Goal: Task Accomplishment & Management: Manage account settings

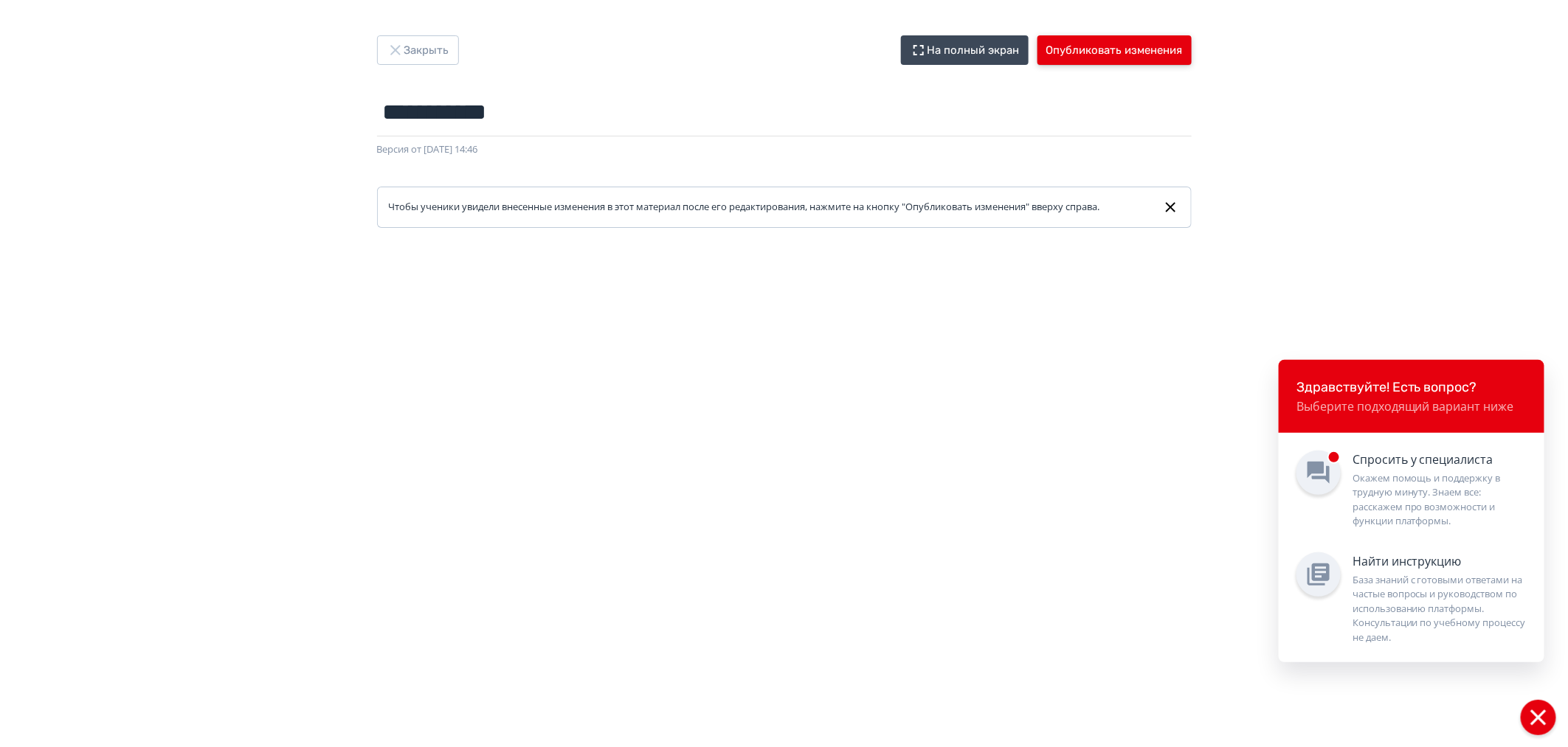
click at [1132, 49] on button "Опубликовать изменения" at bounding box center [1114, 50] width 154 height 29
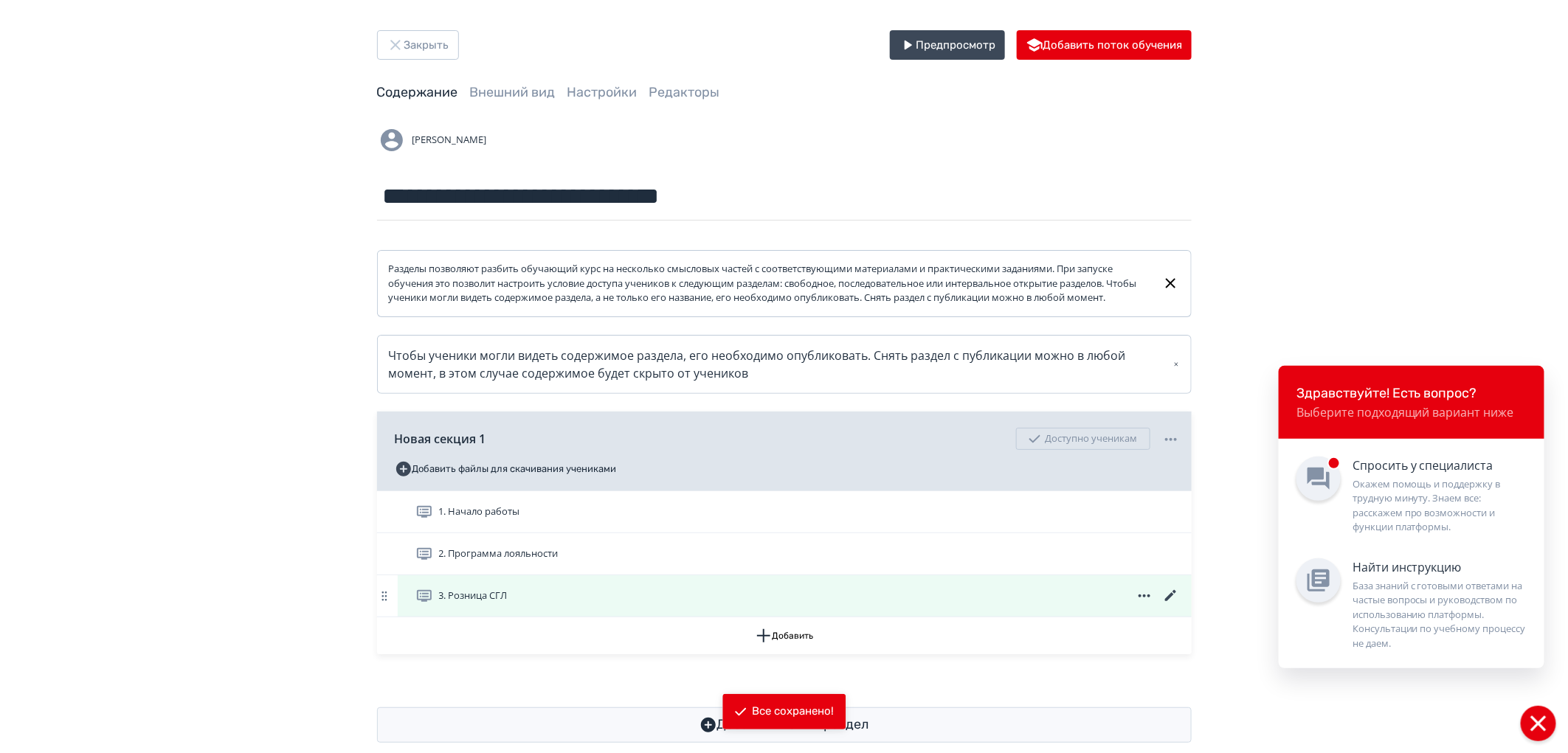
scroll to position [44, 0]
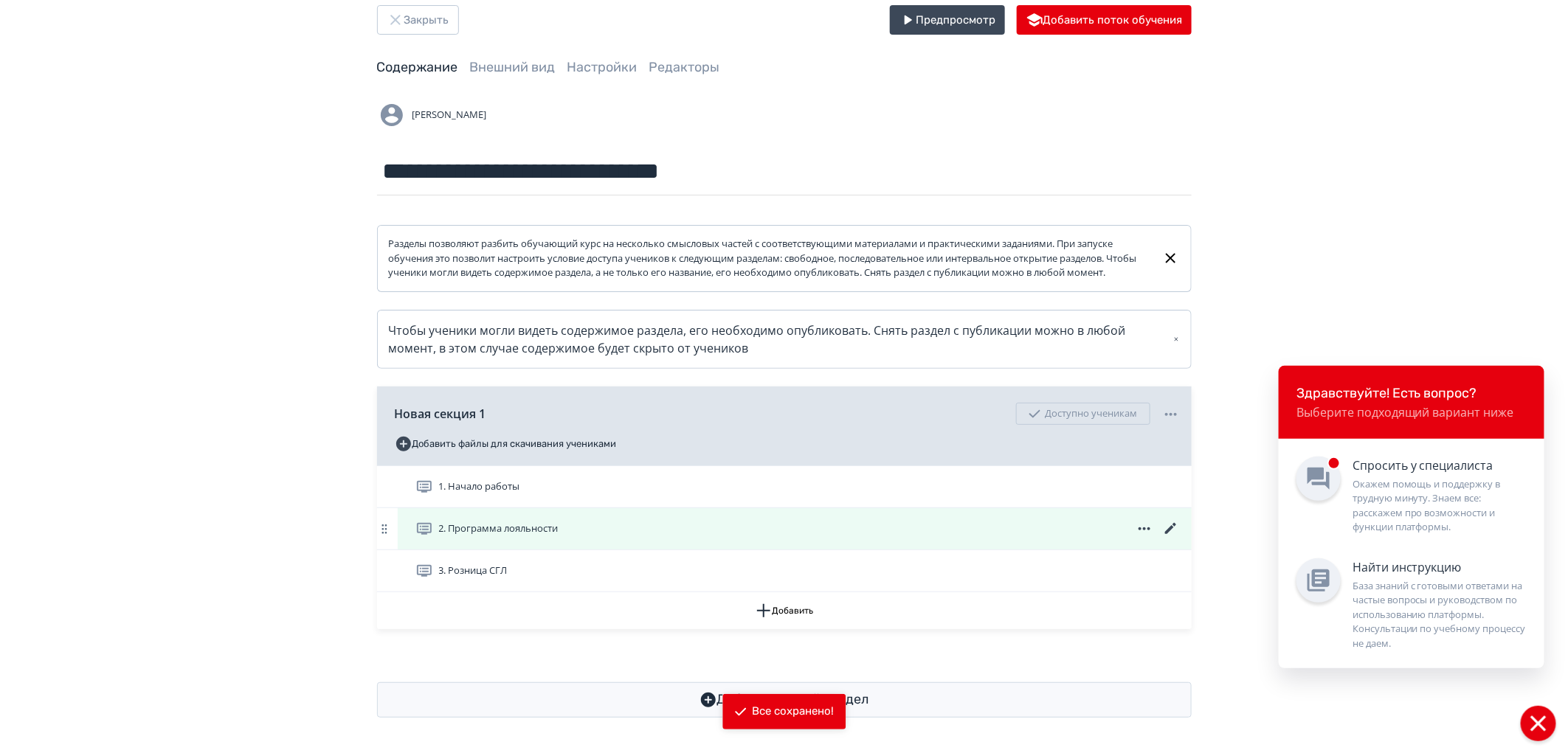
click at [1163, 526] on icon at bounding box center [1171, 529] width 18 height 18
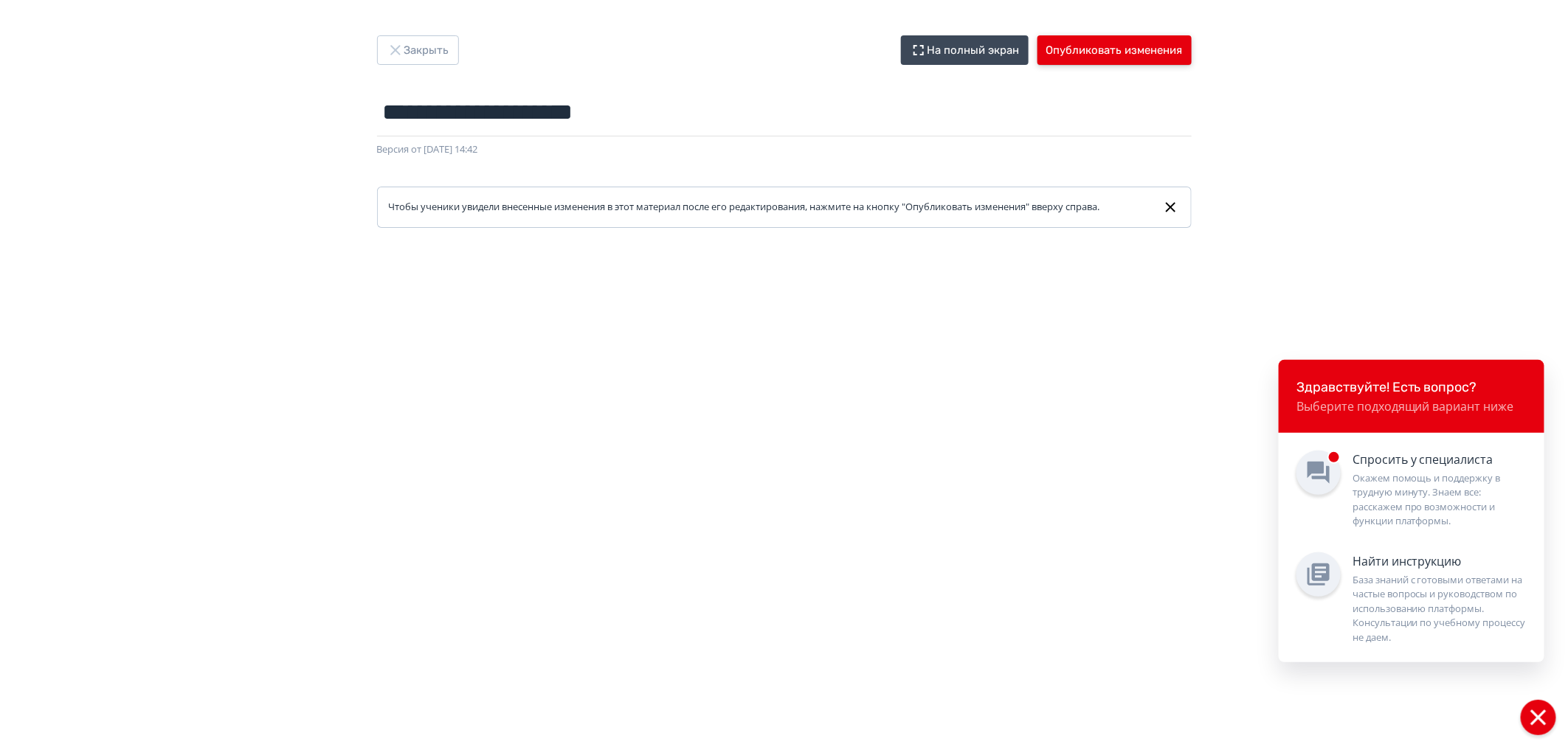
click at [1100, 59] on button "Опубликовать изменения" at bounding box center [1114, 50] width 154 height 29
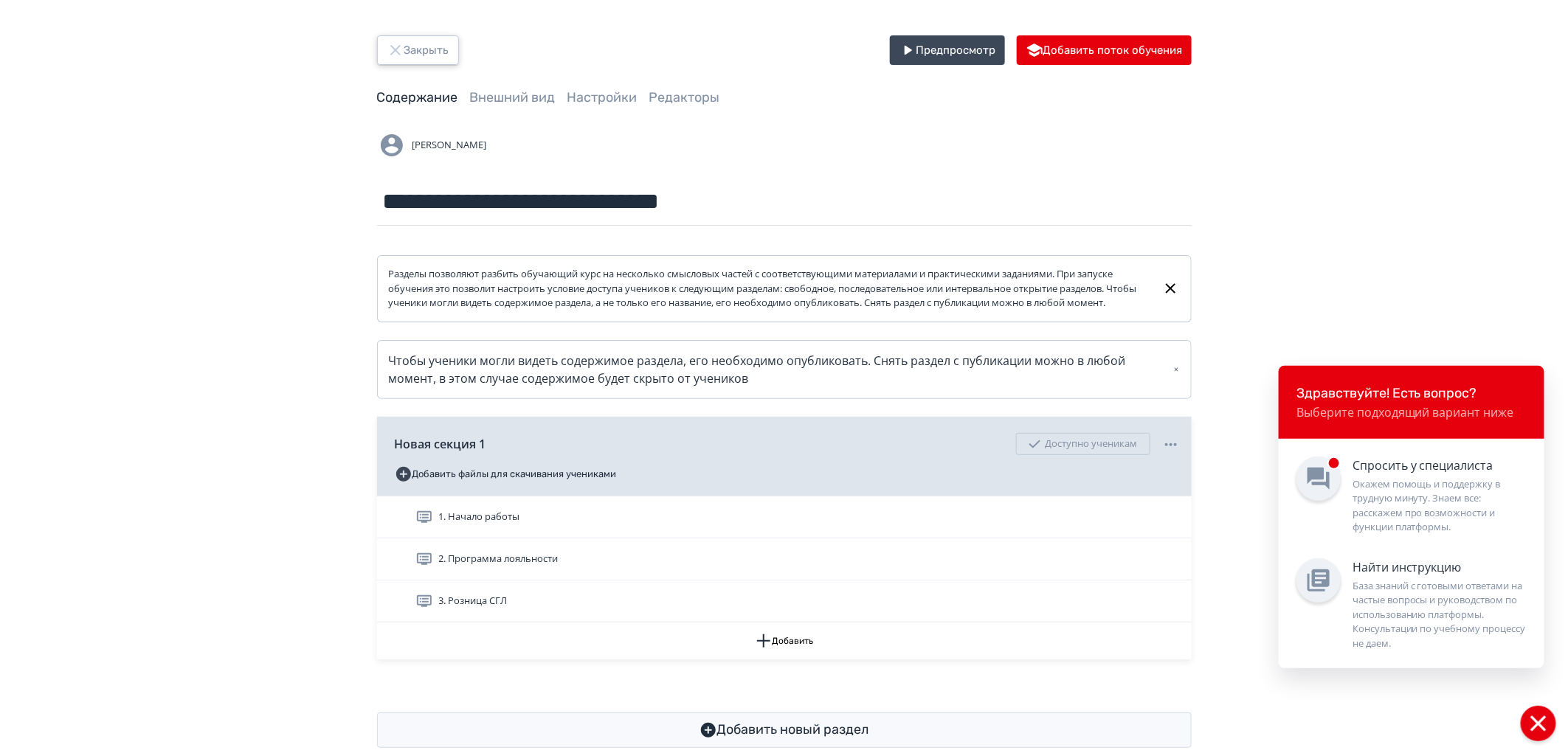
click at [408, 52] on button "Закрыть" at bounding box center [418, 50] width 82 height 29
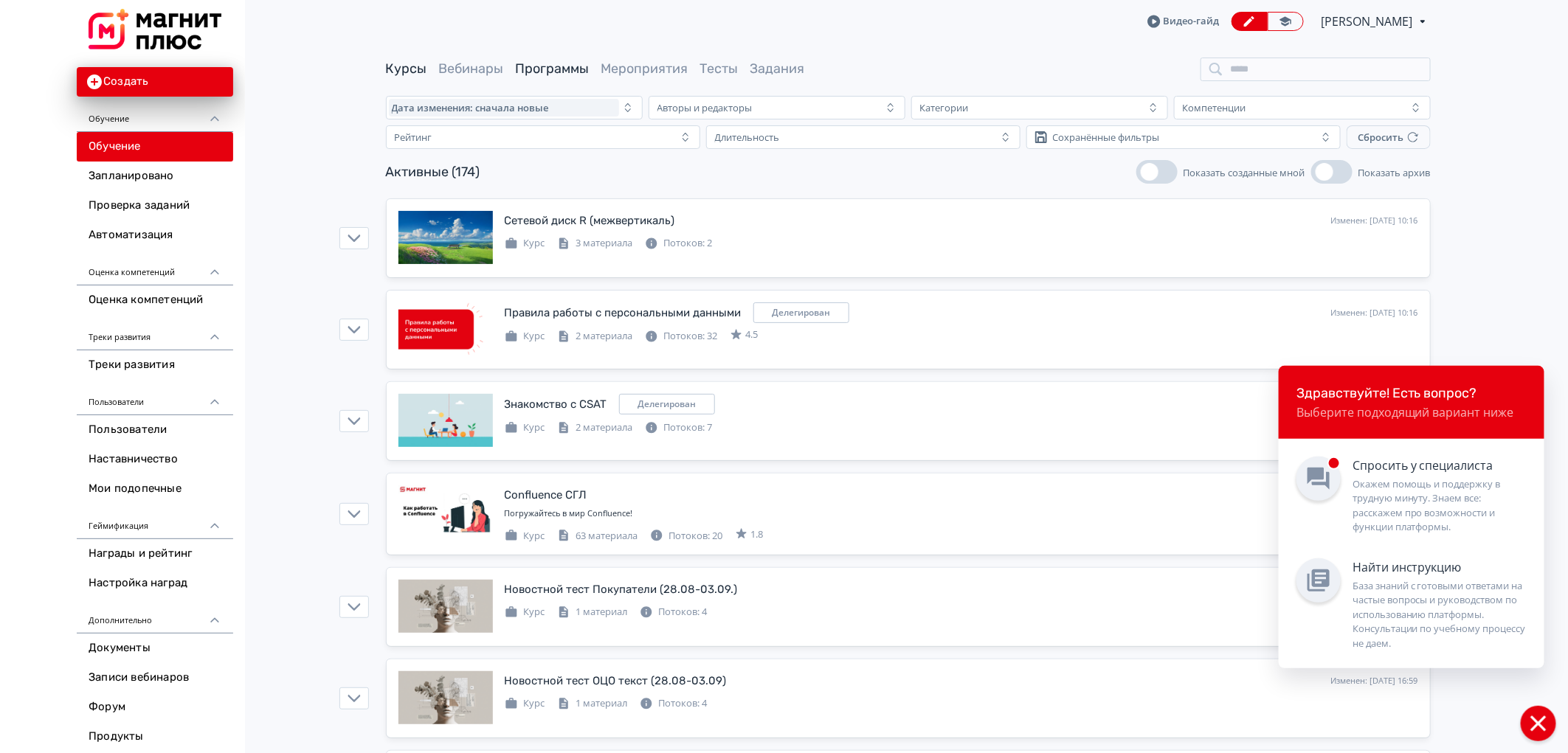
click at [554, 67] on link "Программы" at bounding box center [553, 68] width 74 height 16
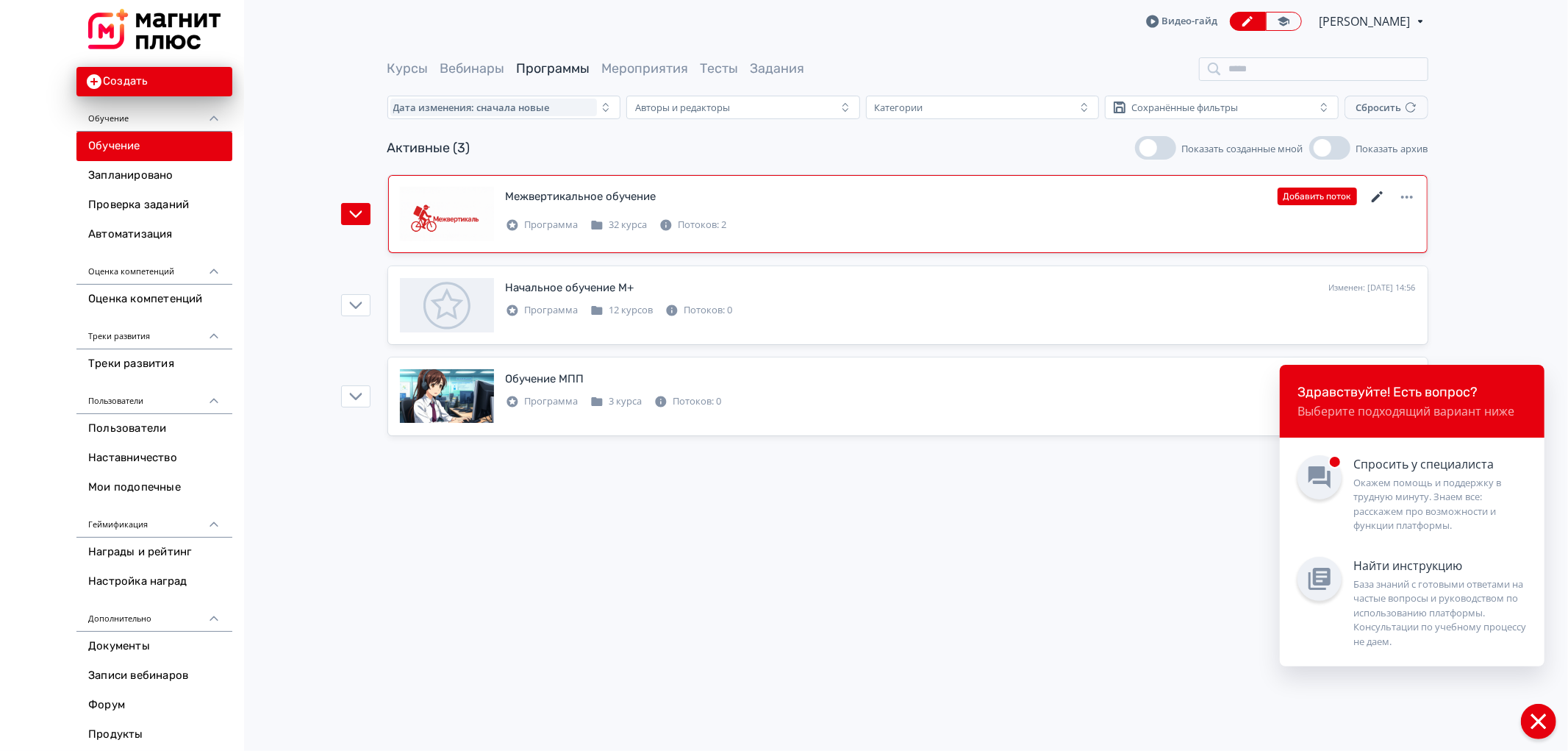
click at [1378, 193] on icon at bounding box center [1377, 197] width 18 height 18
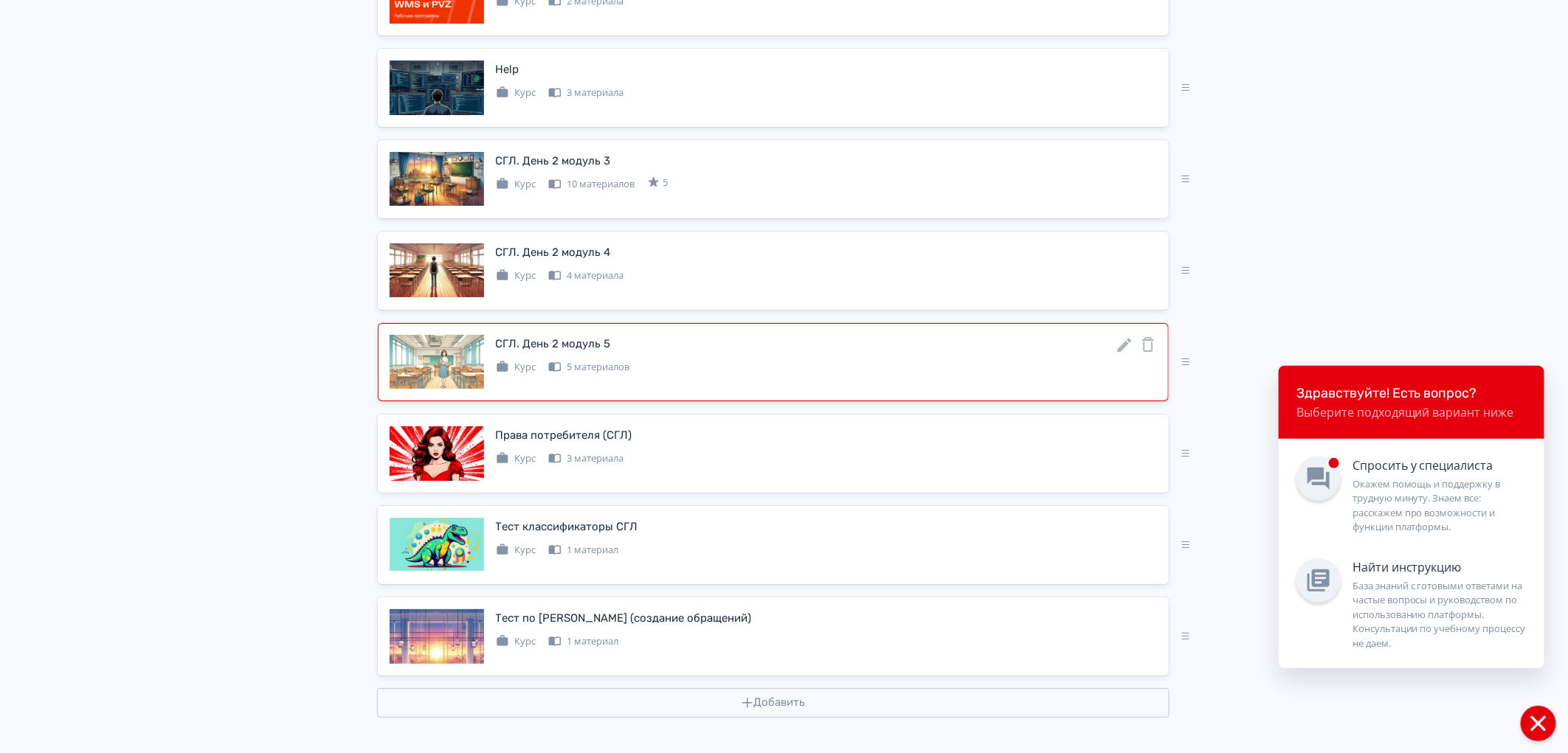
scroll to position [2621, 0]
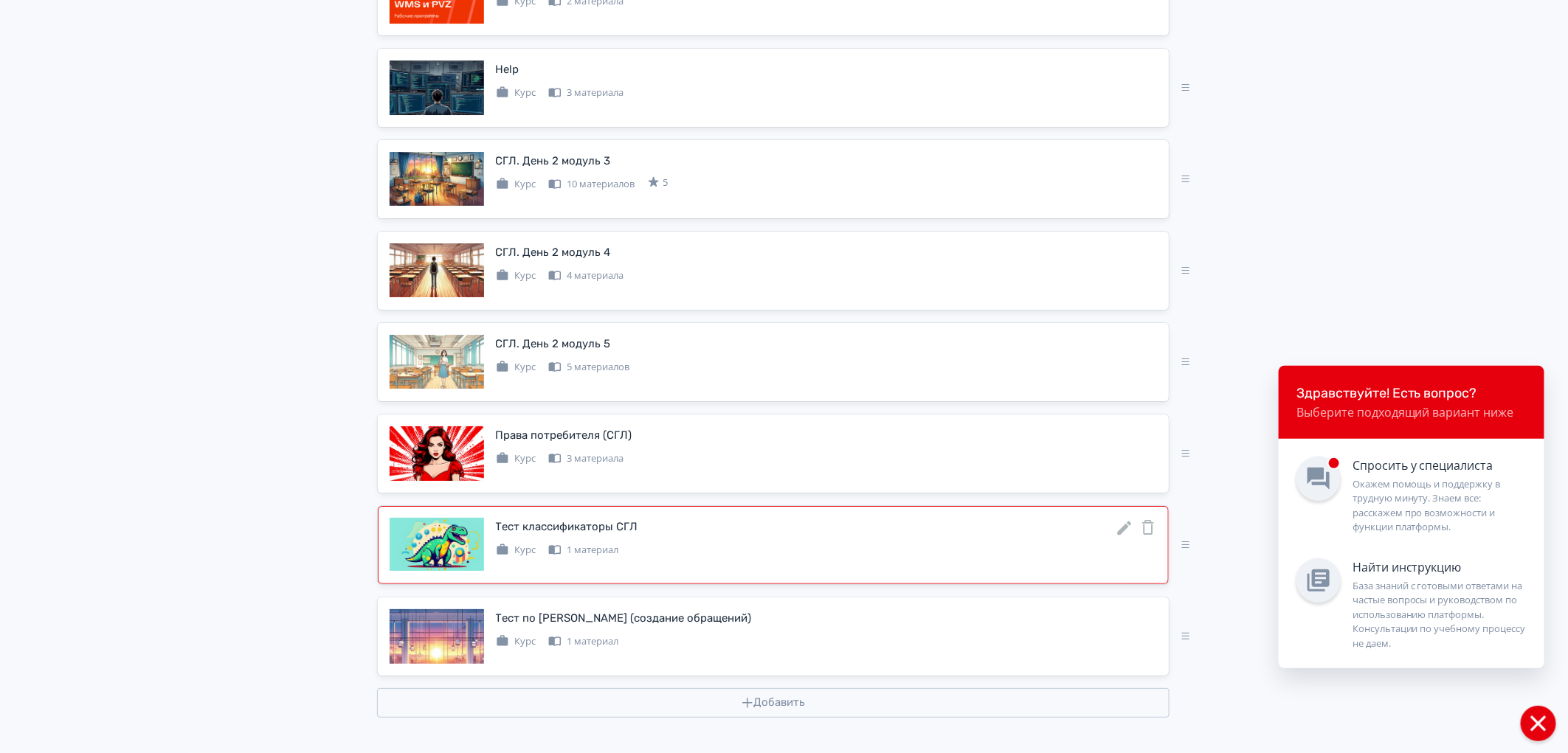
click at [1126, 522] on icon at bounding box center [1124, 528] width 18 height 18
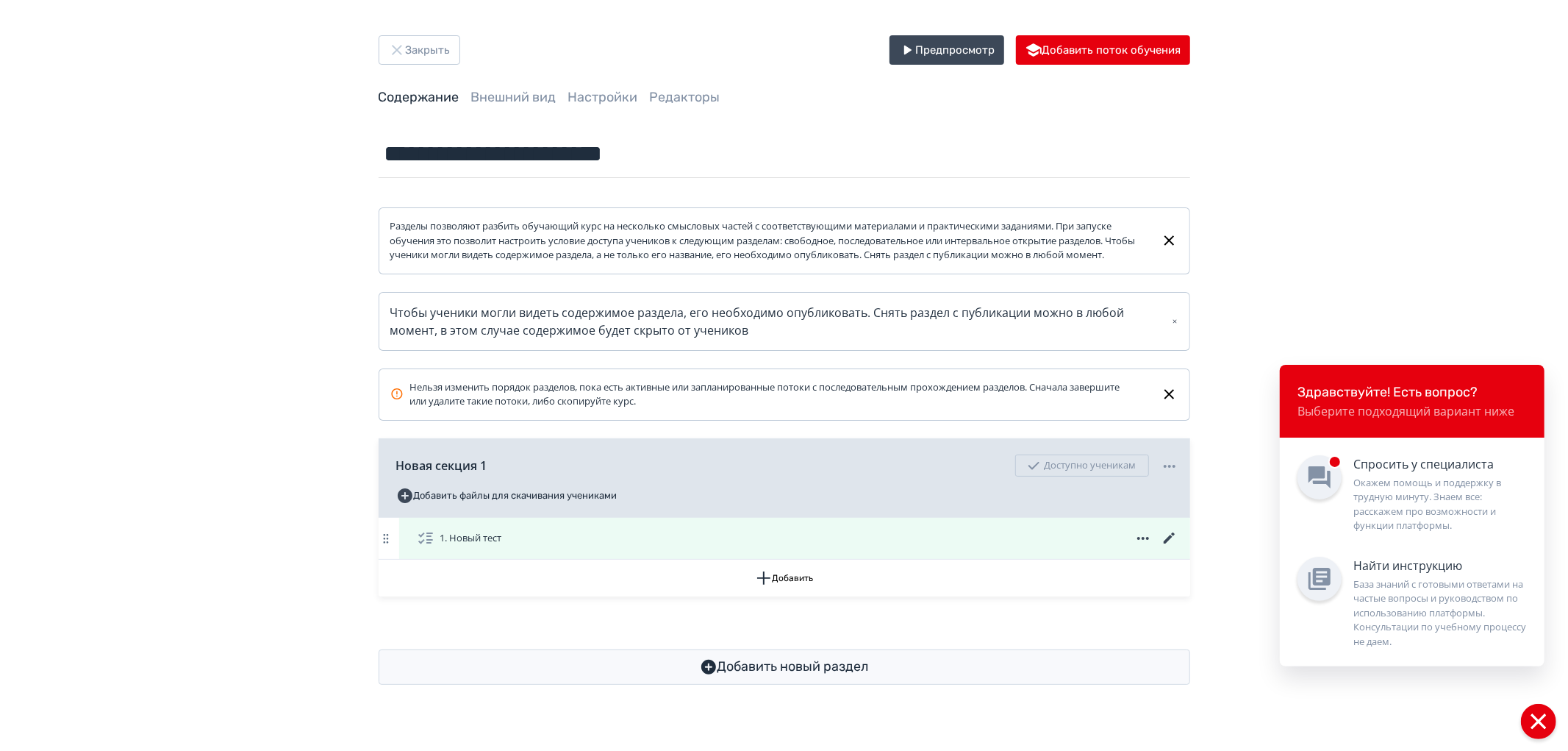
click at [1170, 547] on icon at bounding box center [1170, 539] width 18 height 18
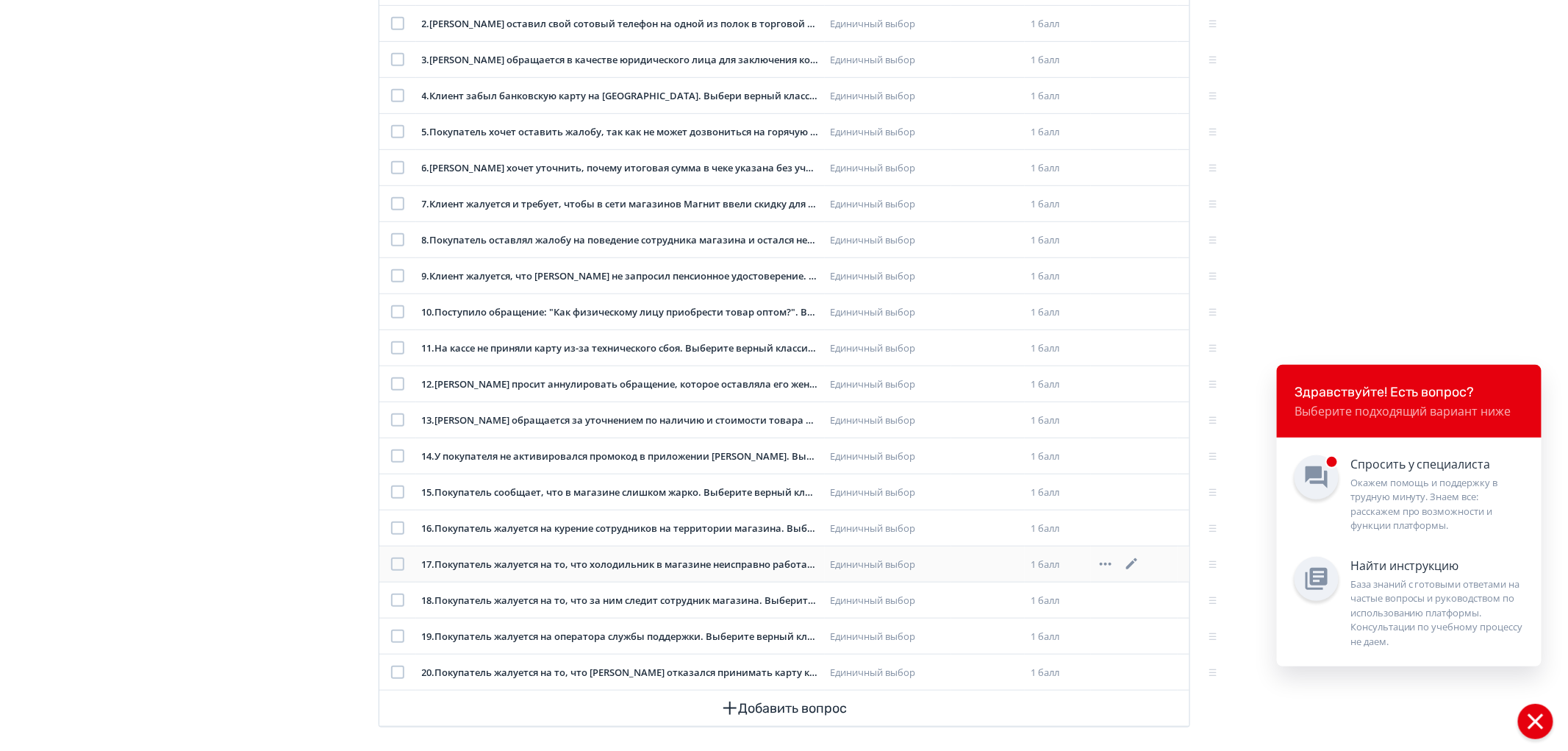
scroll to position [390, 0]
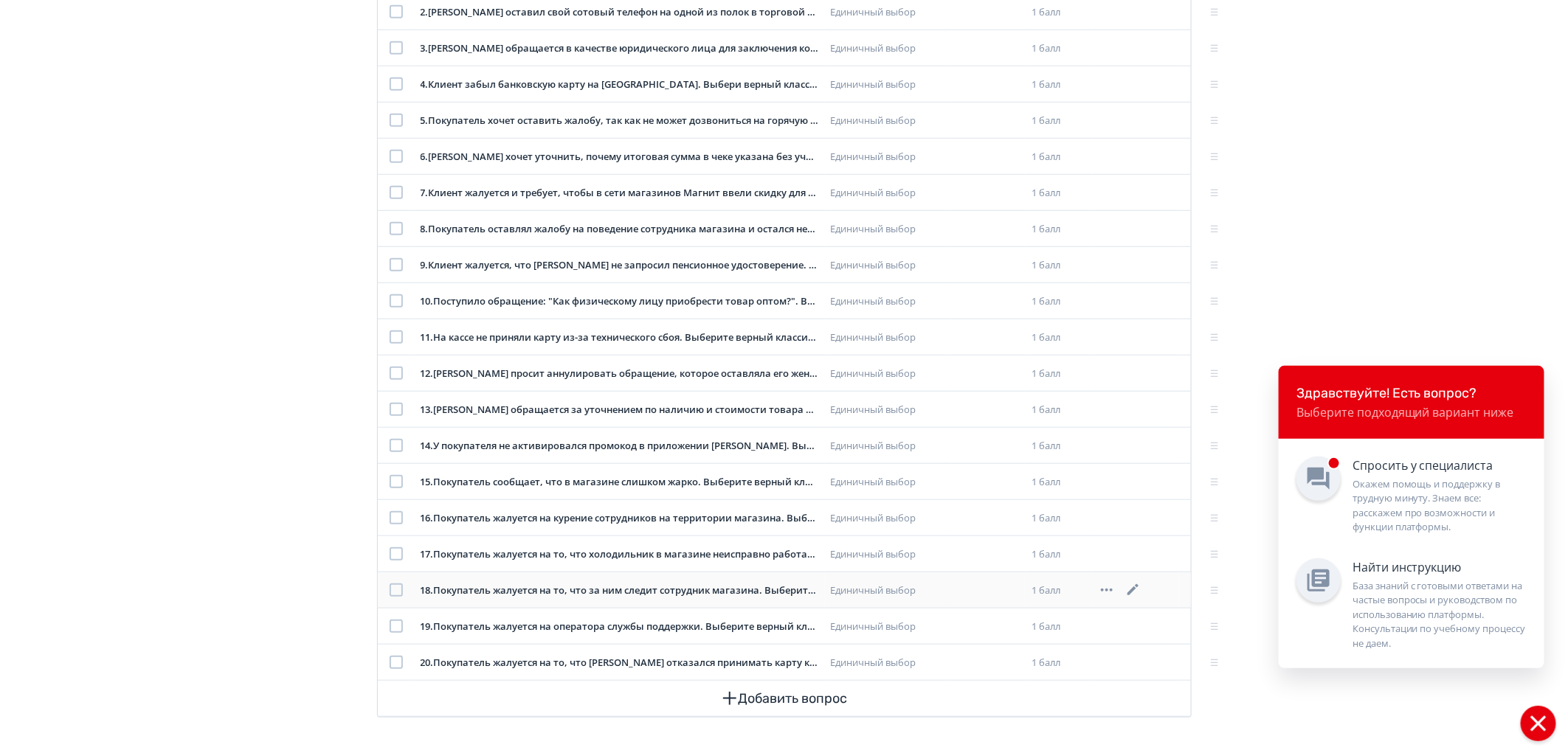
click at [1136, 587] on icon at bounding box center [1133, 590] width 18 height 18
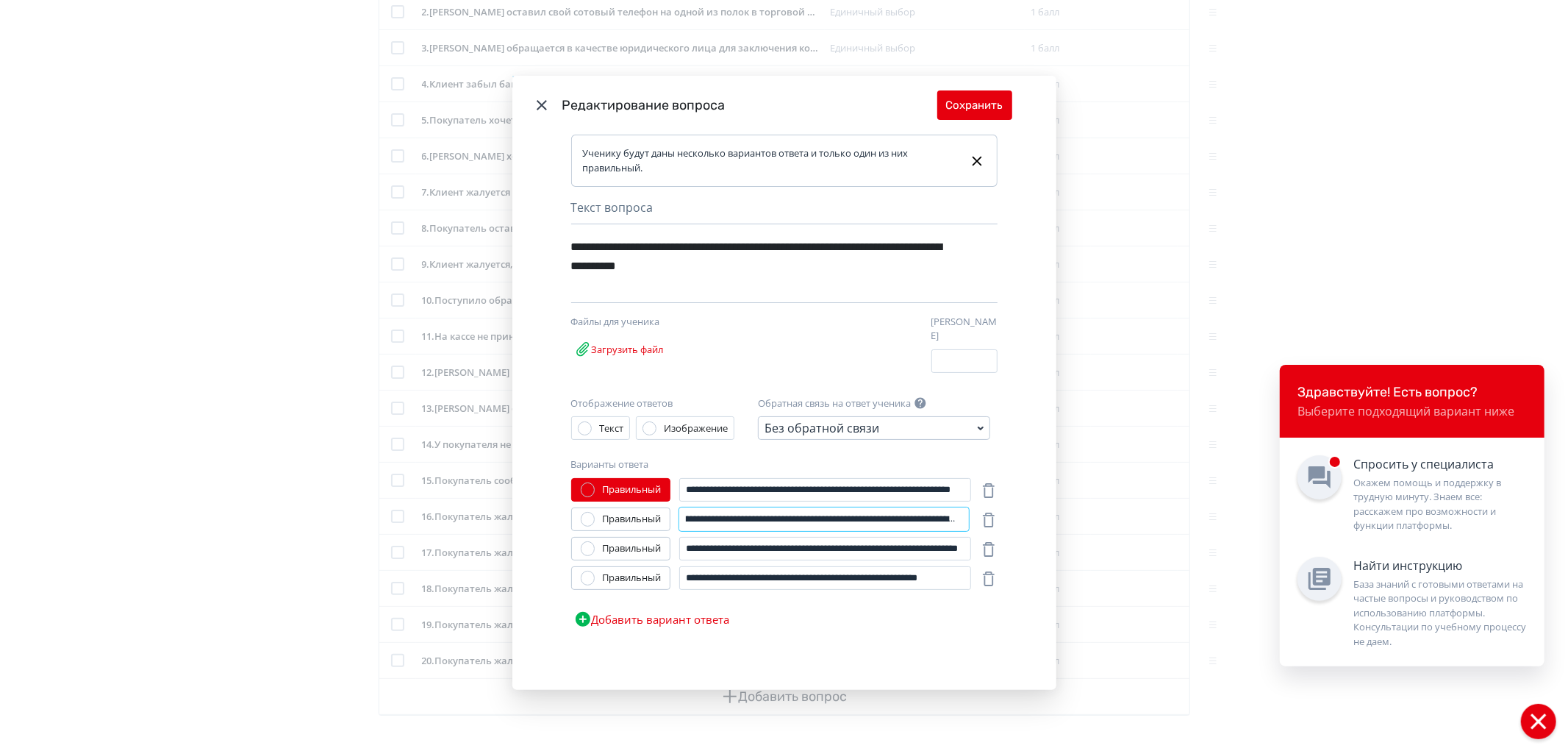
scroll to position [0, 127]
drag, startPoint x: 801, startPoint y: 516, endPoint x: 962, endPoint y: 520, distance: 161.0
click at [962, 520] on input "**********" at bounding box center [824, 519] width 290 height 23
click at [959, 119] on button "Сохранить" at bounding box center [975, 105] width 75 height 29
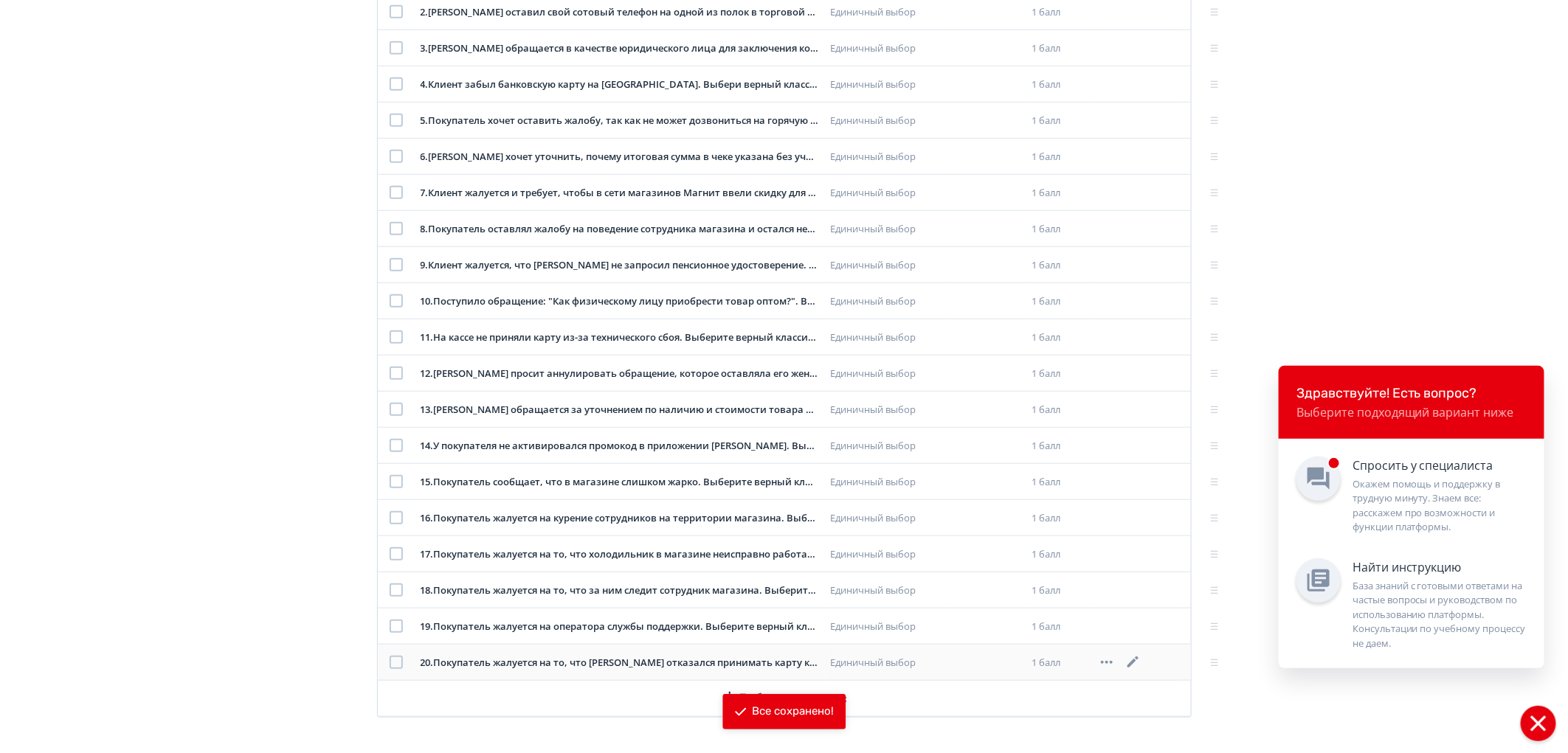
click at [1130, 659] on icon at bounding box center [1133, 663] width 18 height 18
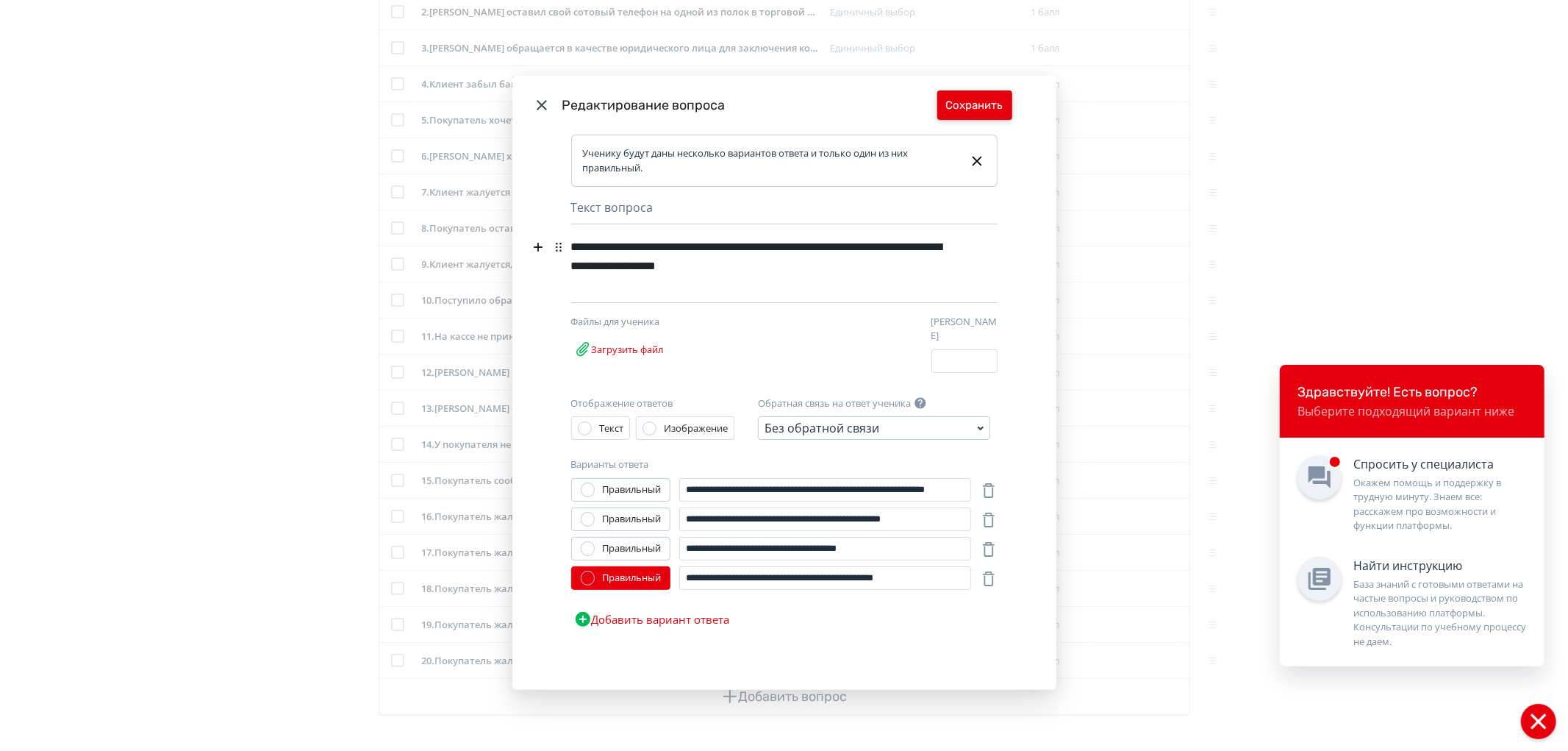
click at [976, 115] on button "Сохранить" at bounding box center [975, 105] width 75 height 29
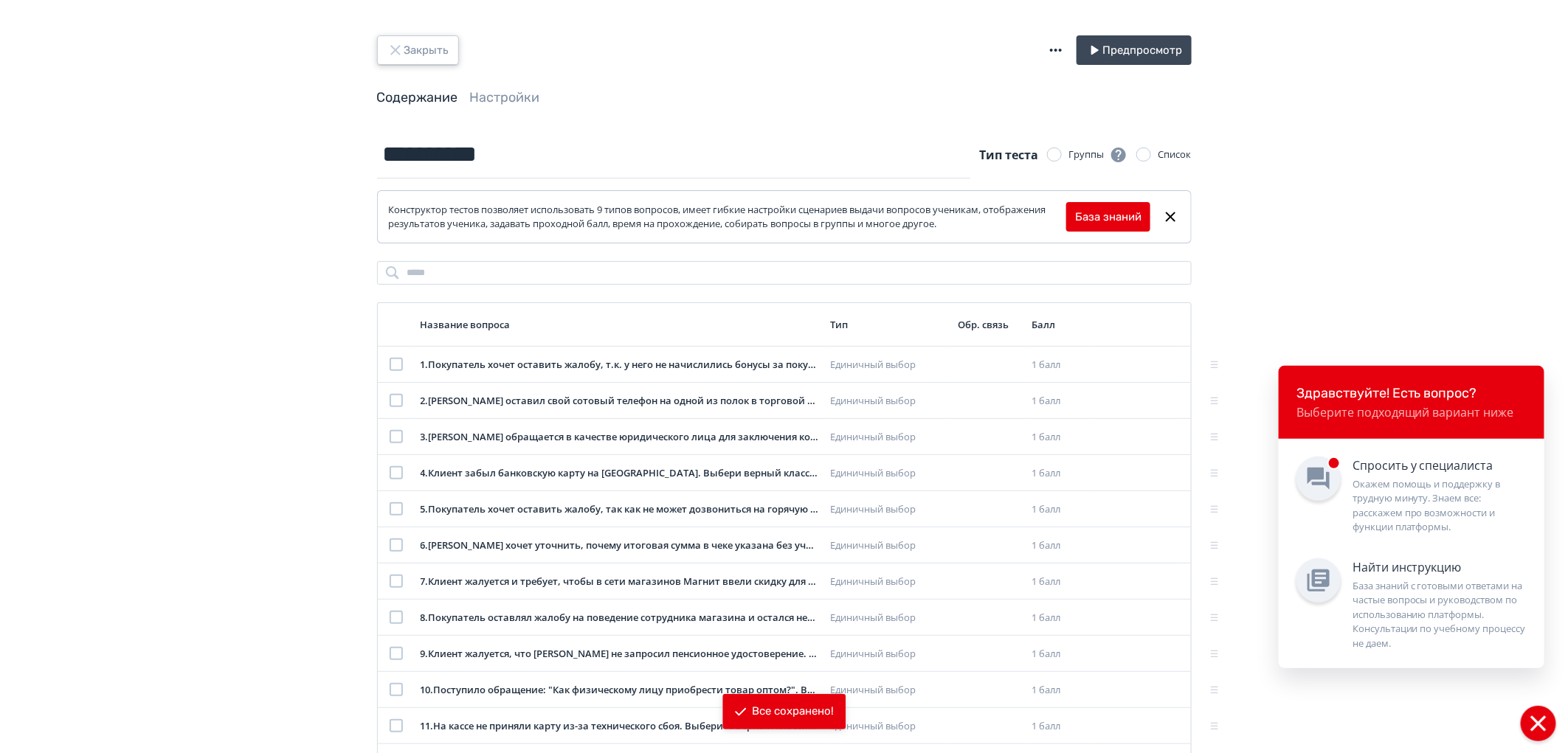
click at [429, 54] on button "Закрыть" at bounding box center [418, 50] width 82 height 29
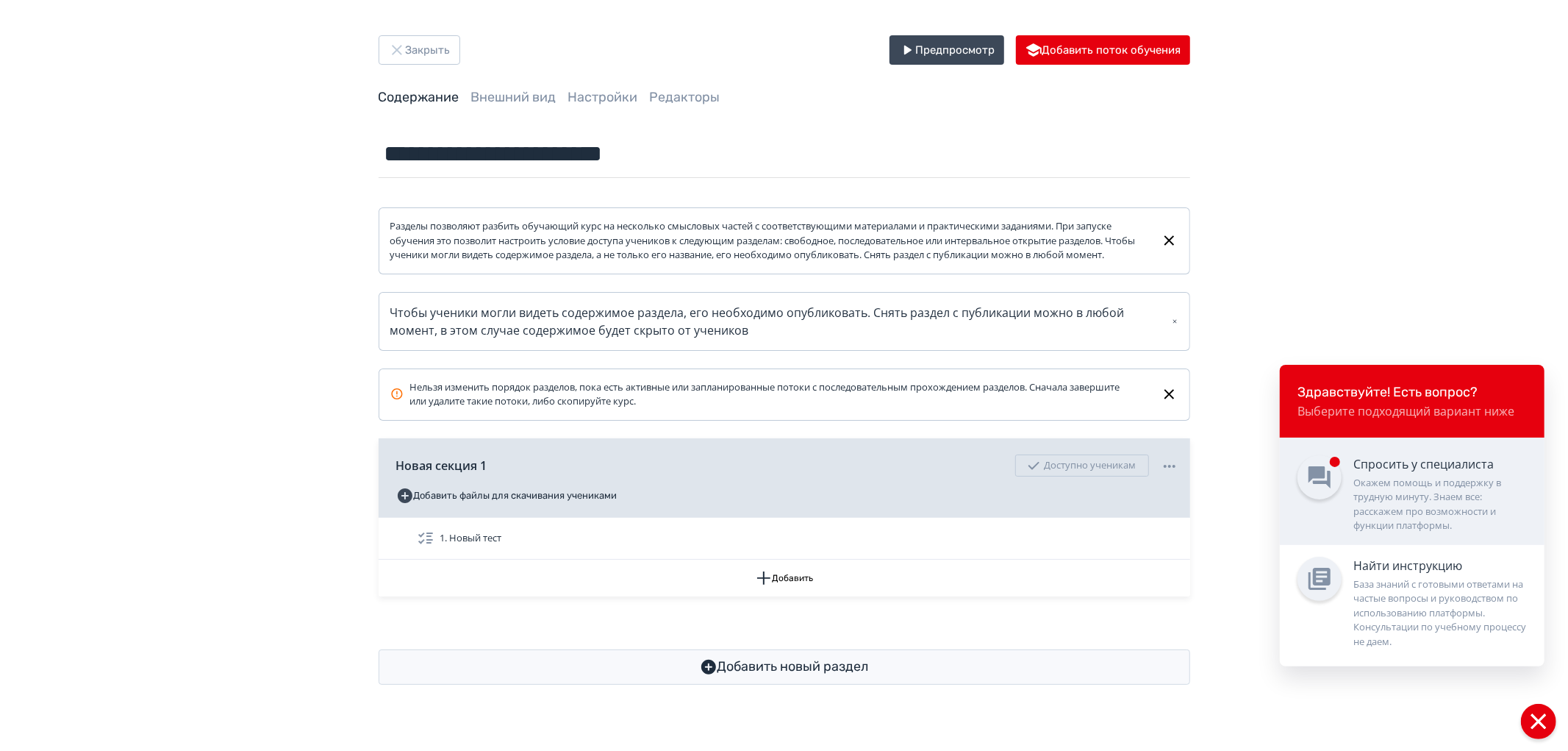
click at [1371, 476] on div "Окажем помощь и поддержку в трудную минуту. Знаем все: расскажем про возможност…" at bounding box center [1440, 504] width 173 height 58
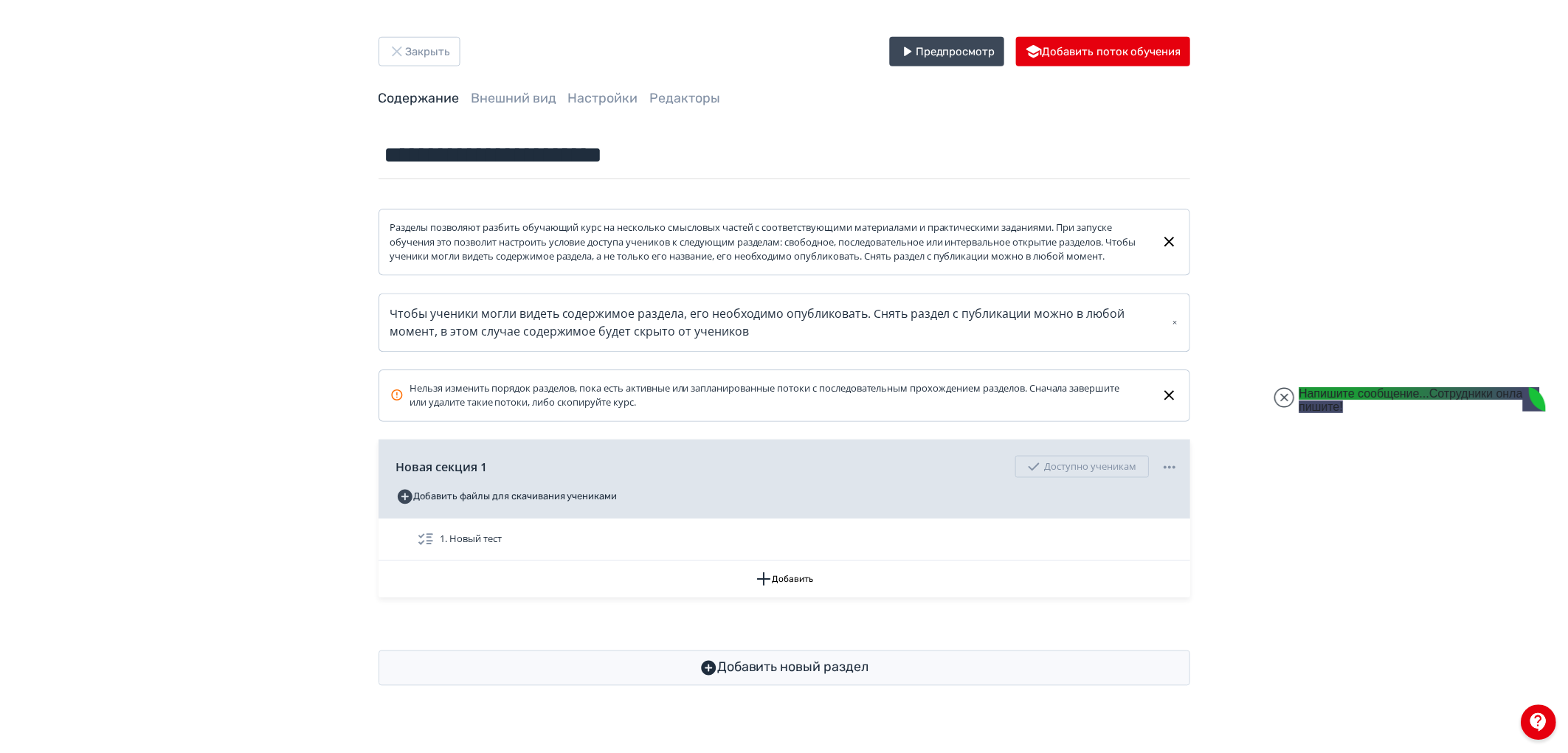
scroll to position [8465, 0]
drag, startPoint x: 1363, startPoint y: 691, endPoint x: 1292, endPoint y: 692, distance: 71.0
click at [1292, 692] on body "**********" at bounding box center [787, 376] width 1573 height 753
click at [424, 33] on div "**********" at bounding box center [787, 361] width 1573 height 722
click at [430, 60] on button "Закрыть" at bounding box center [420, 50] width 82 height 29
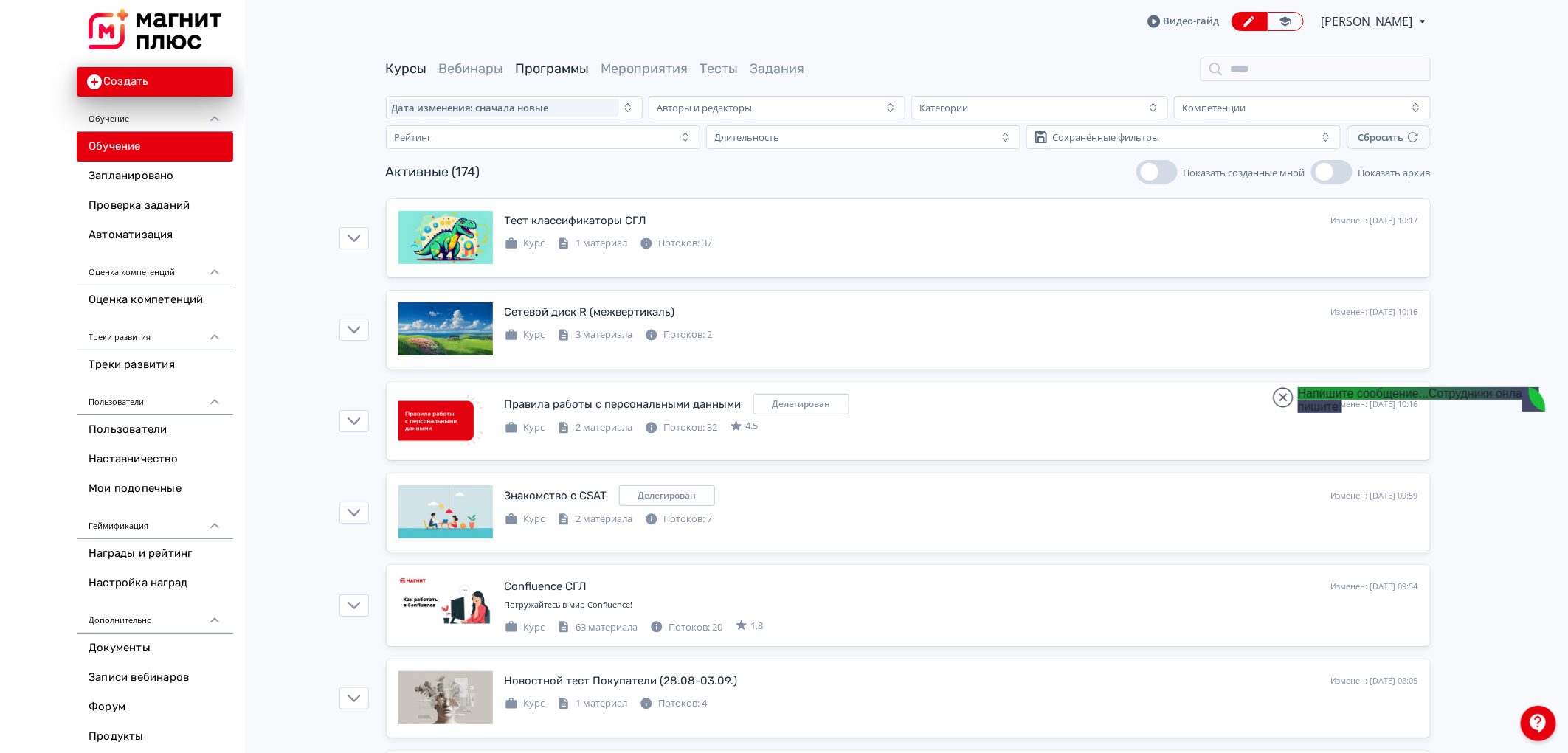
click at [555, 66] on link "Программы" at bounding box center [553, 68] width 74 height 16
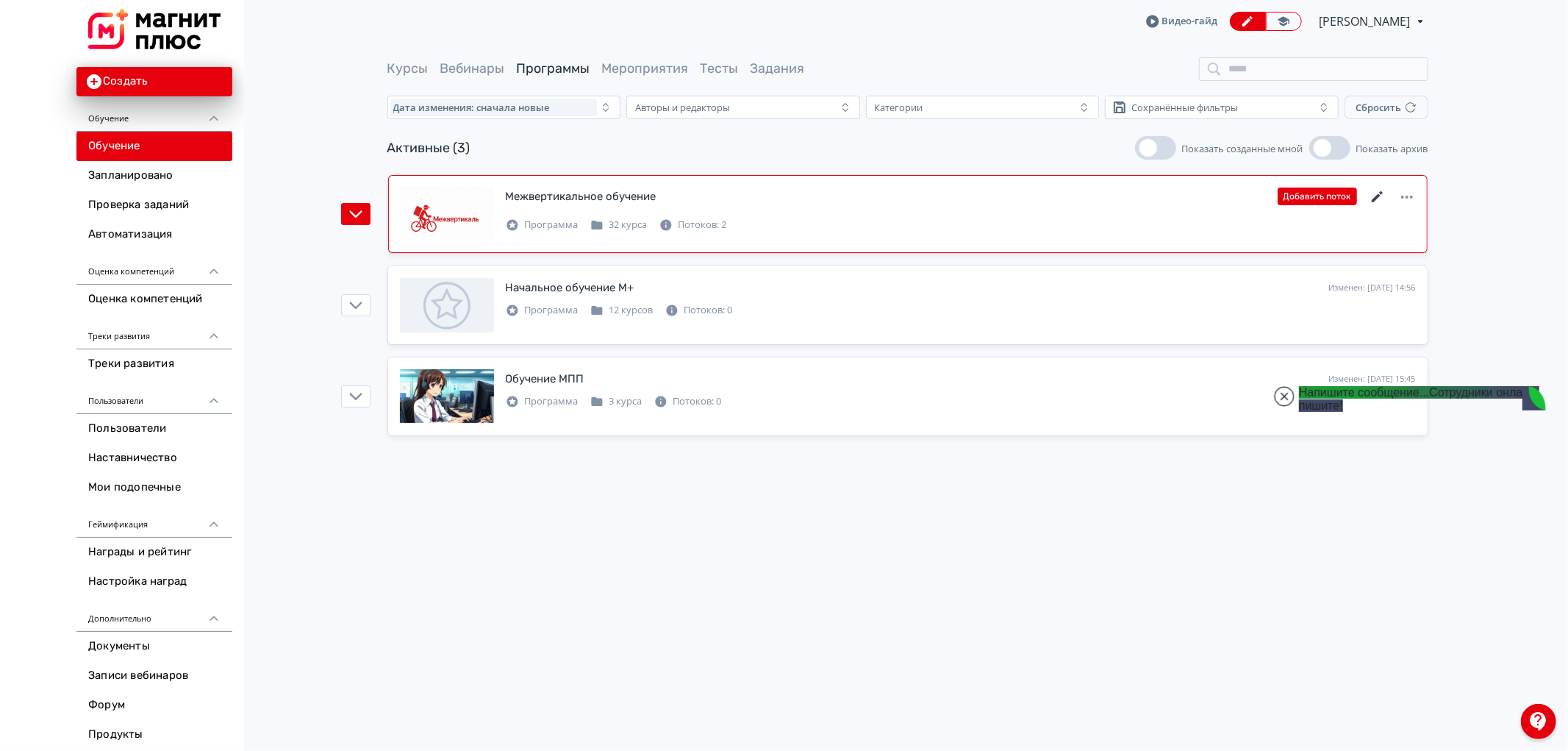
click at [1378, 194] on icon at bounding box center [1377, 197] width 11 height 11
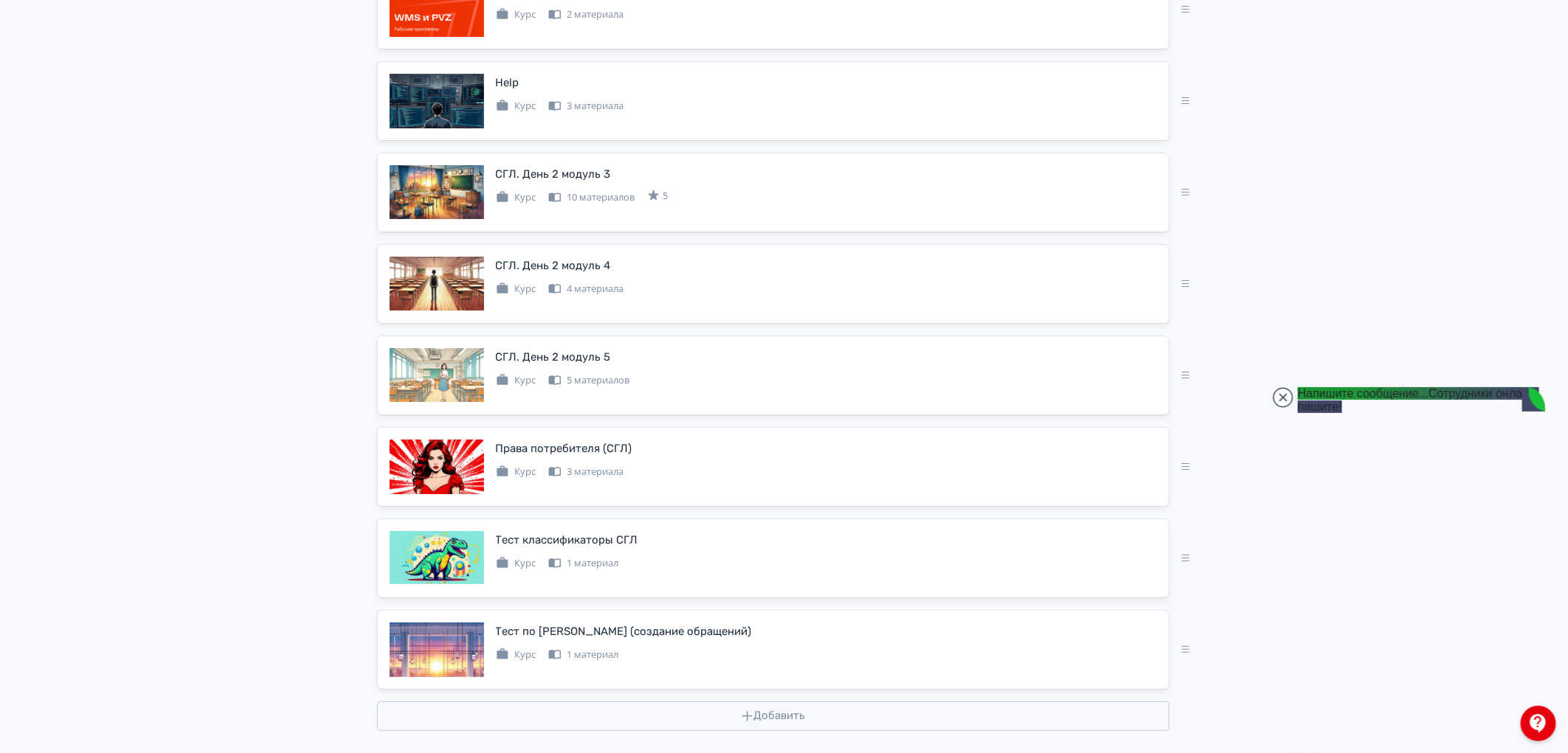
scroll to position [2621, 0]
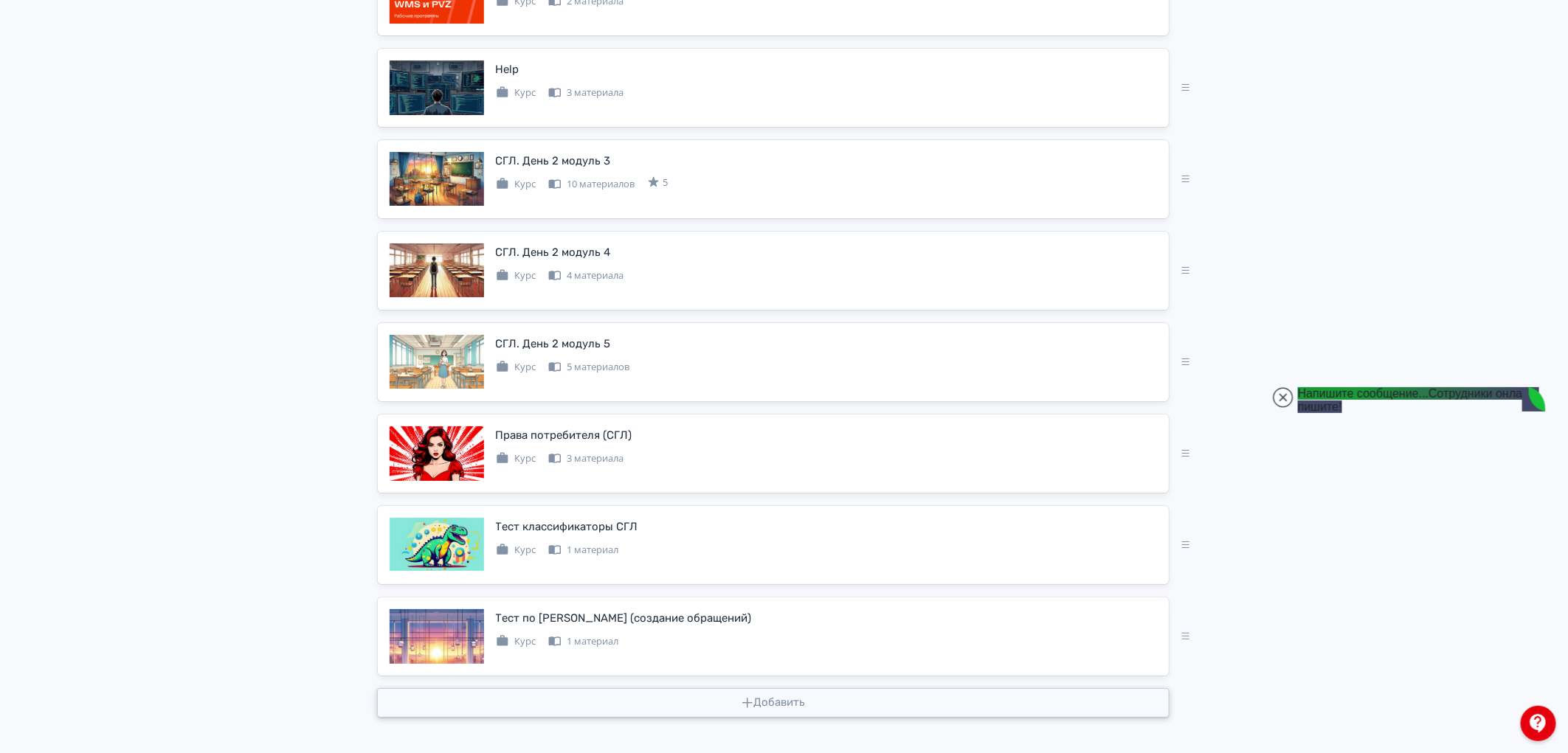
click at [779, 698] on button "Добавить" at bounding box center [774, 703] width 793 height 29
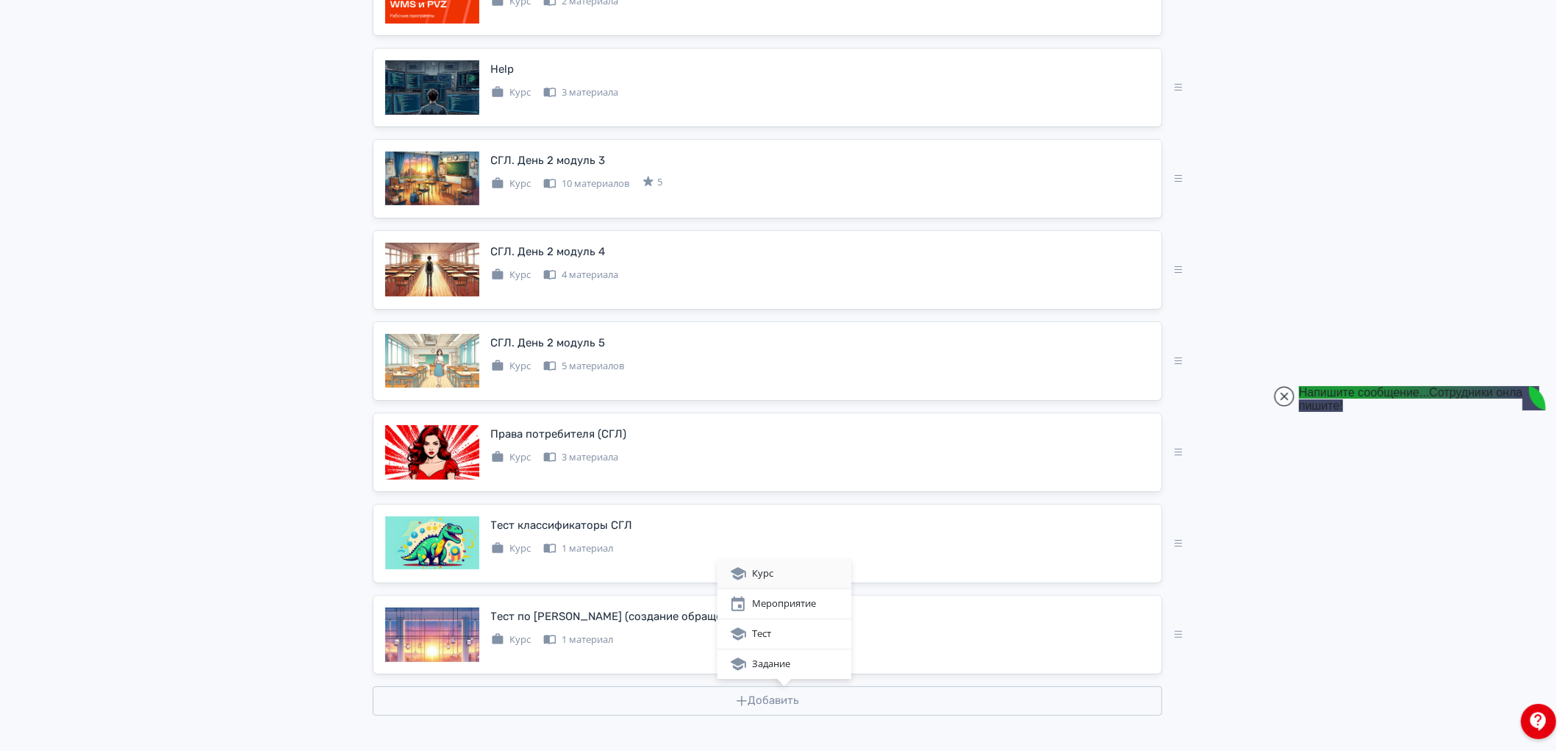
click at [778, 576] on div "Курс" at bounding box center [784, 574] width 110 height 18
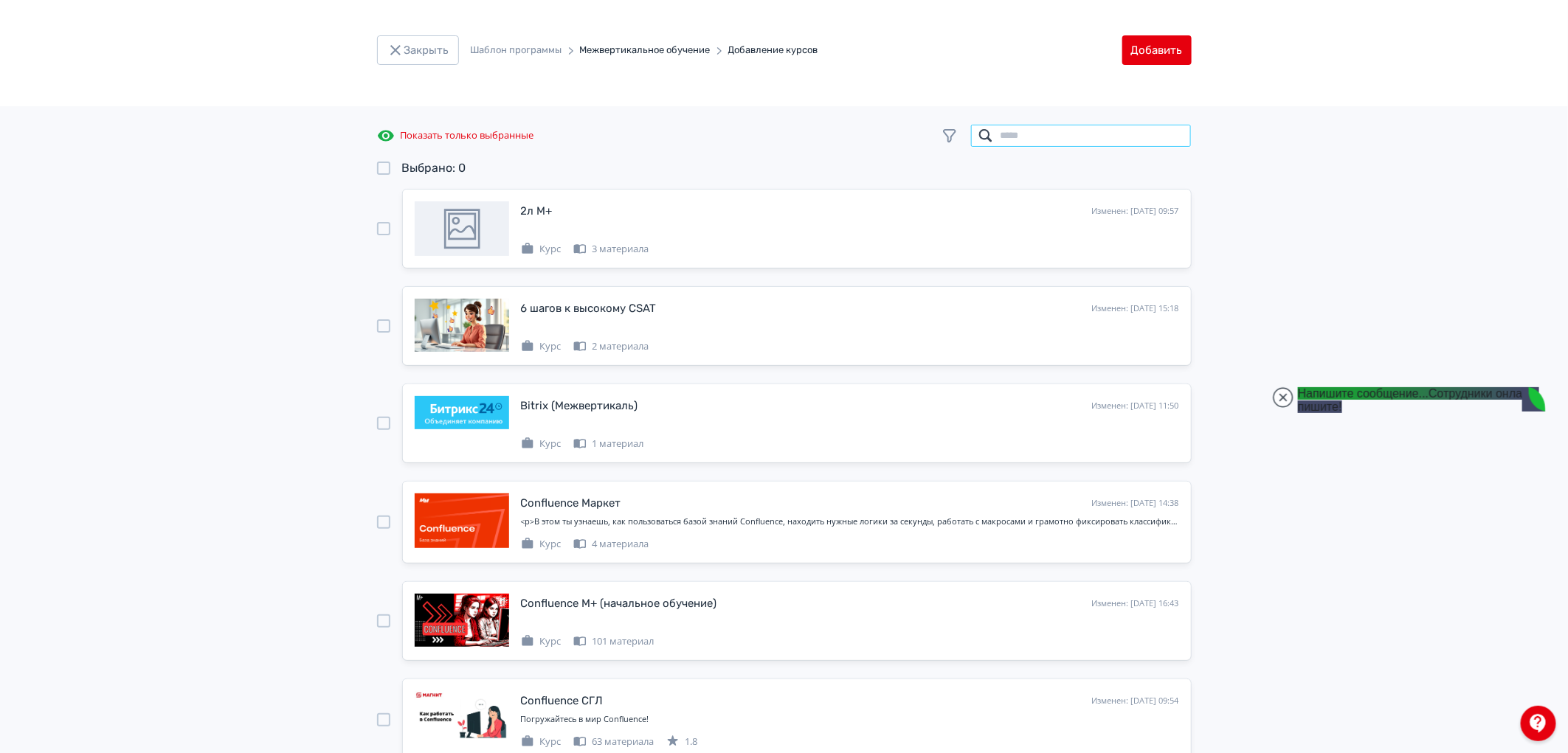
click at [1050, 134] on input "search" at bounding box center [1080, 135] width 221 height 23
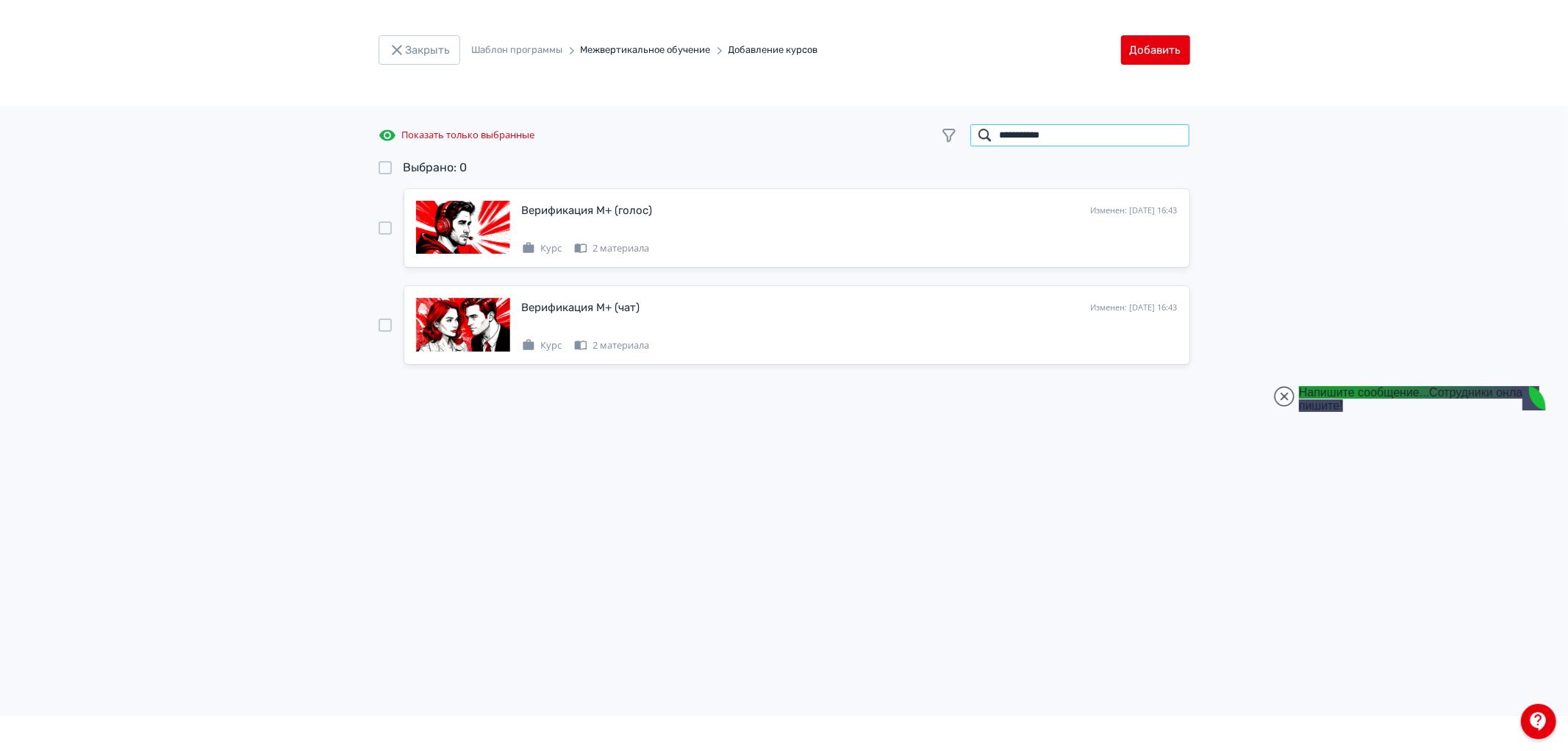
type input "**********"
click at [384, 325] on div at bounding box center [385, 325] width 13 height 13
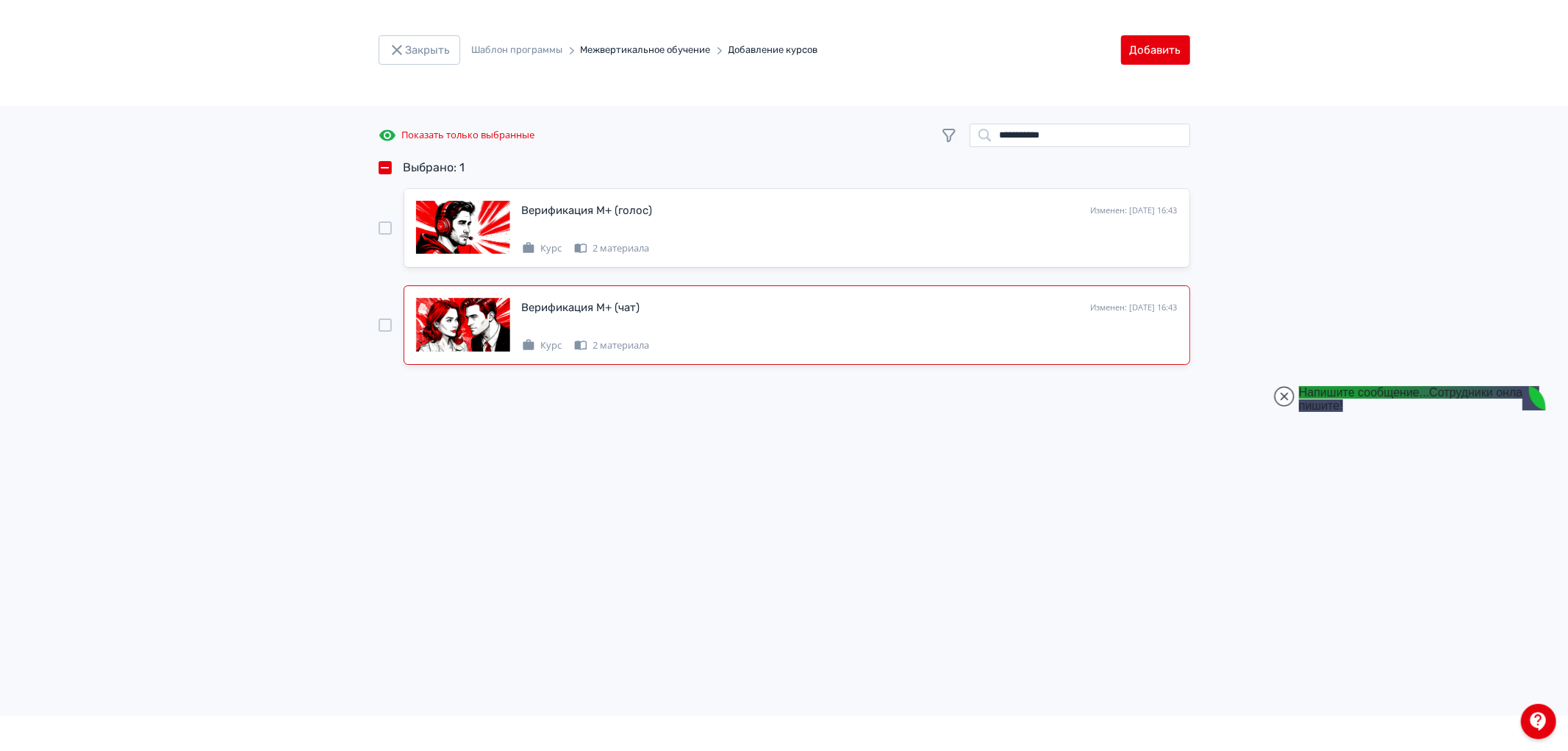
click at [386, 218] on div at bounding box center [385, 228] width 13 height 79
click at [386, 222] on div at bounding box center [385, 228] width 13 height 13
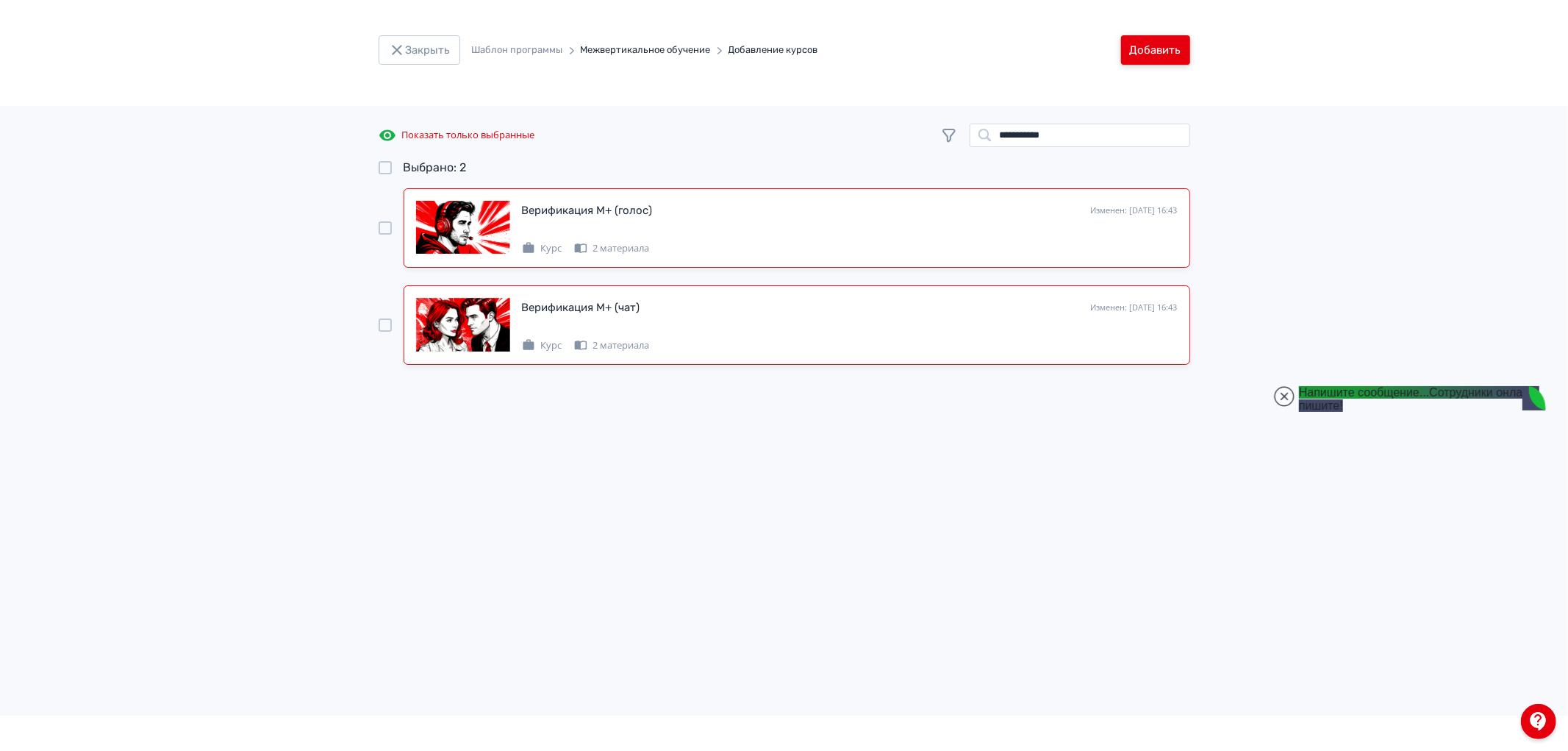
click at [1175, 50] on button "Добавить" at bounding box center [1156, 50] width 69 height 29
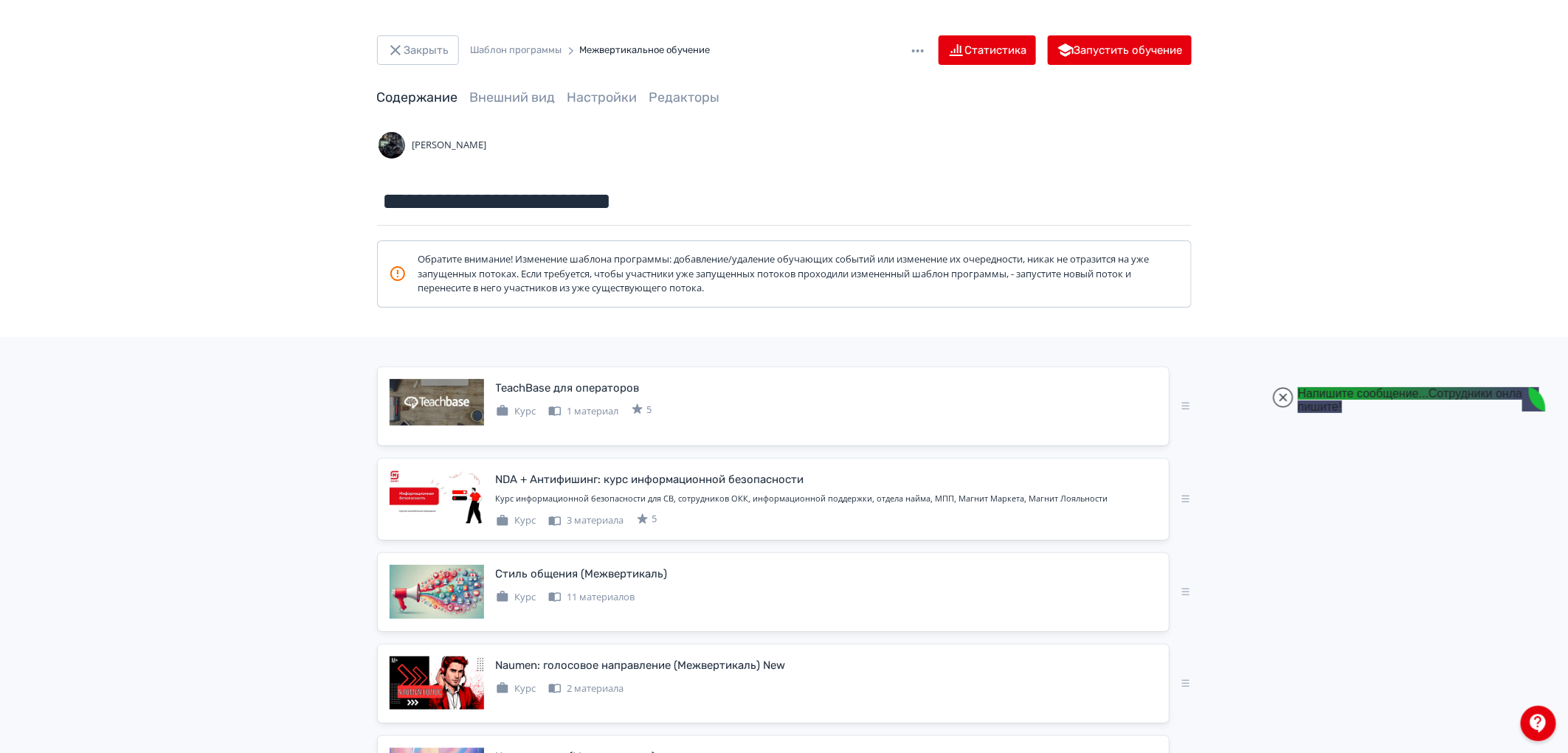
paste textarea "**********"
type textarea "**********"
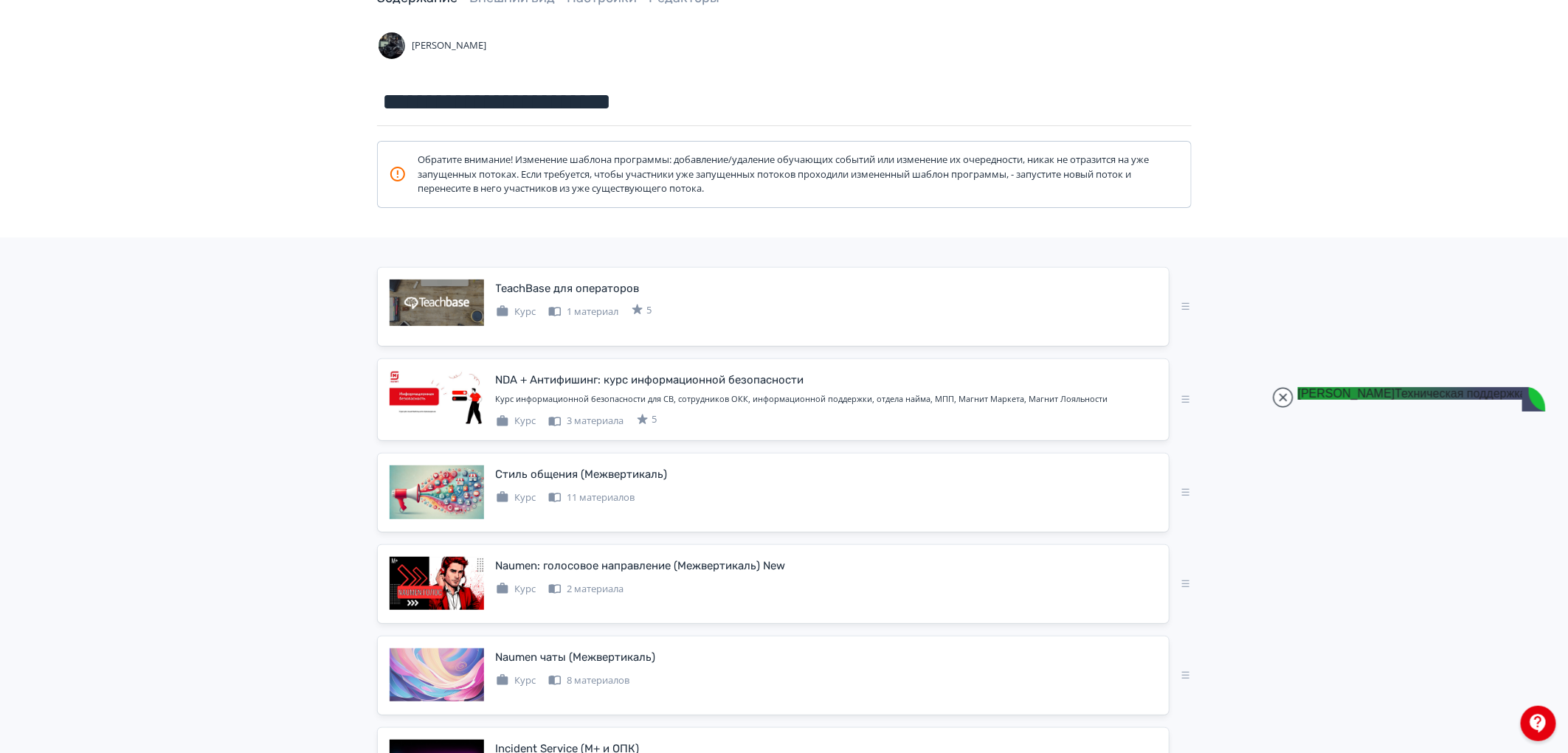
scroll to position [0, 0]
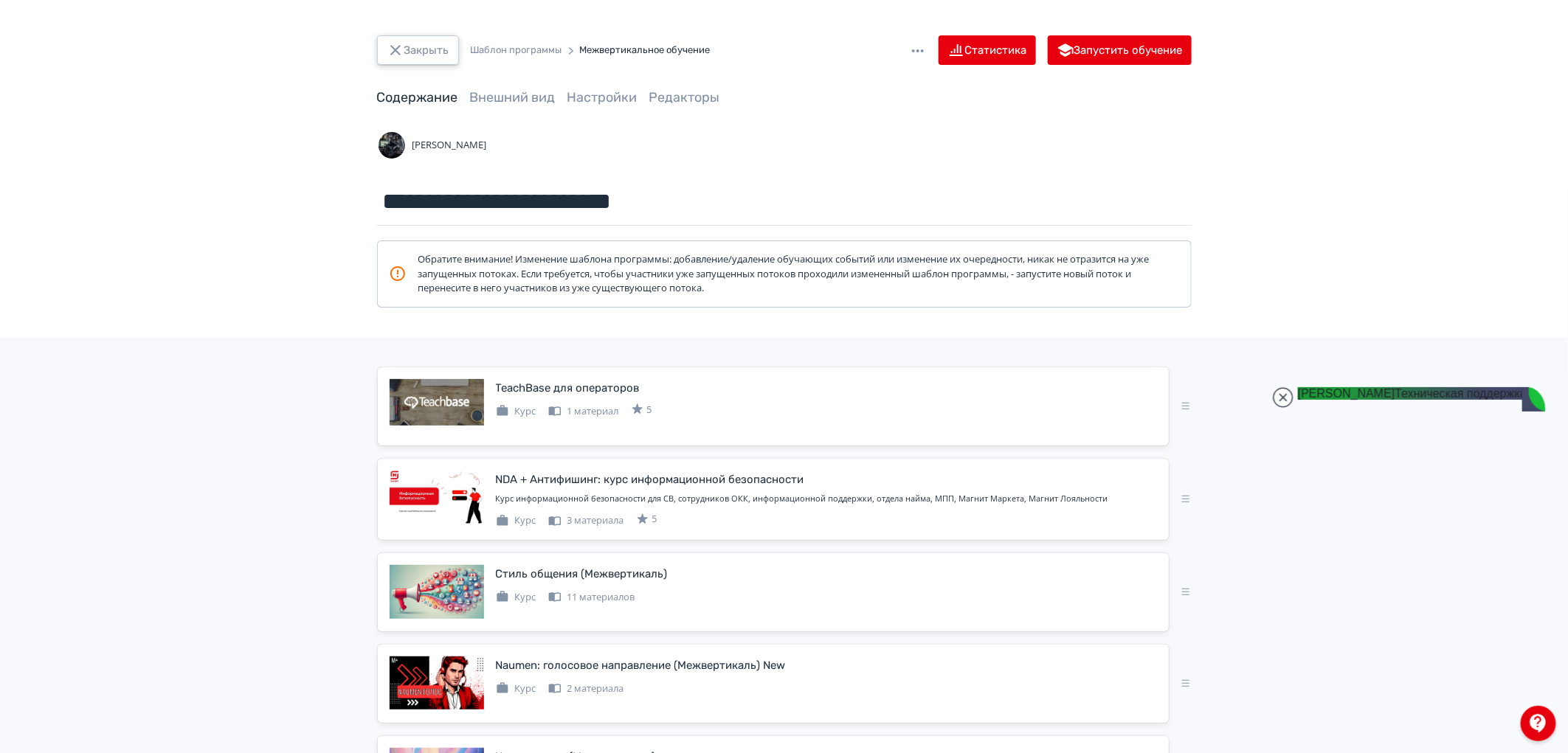
click at [409, 43] on button "Закрыть" at bounding box center [418, 50] width 82 height 29
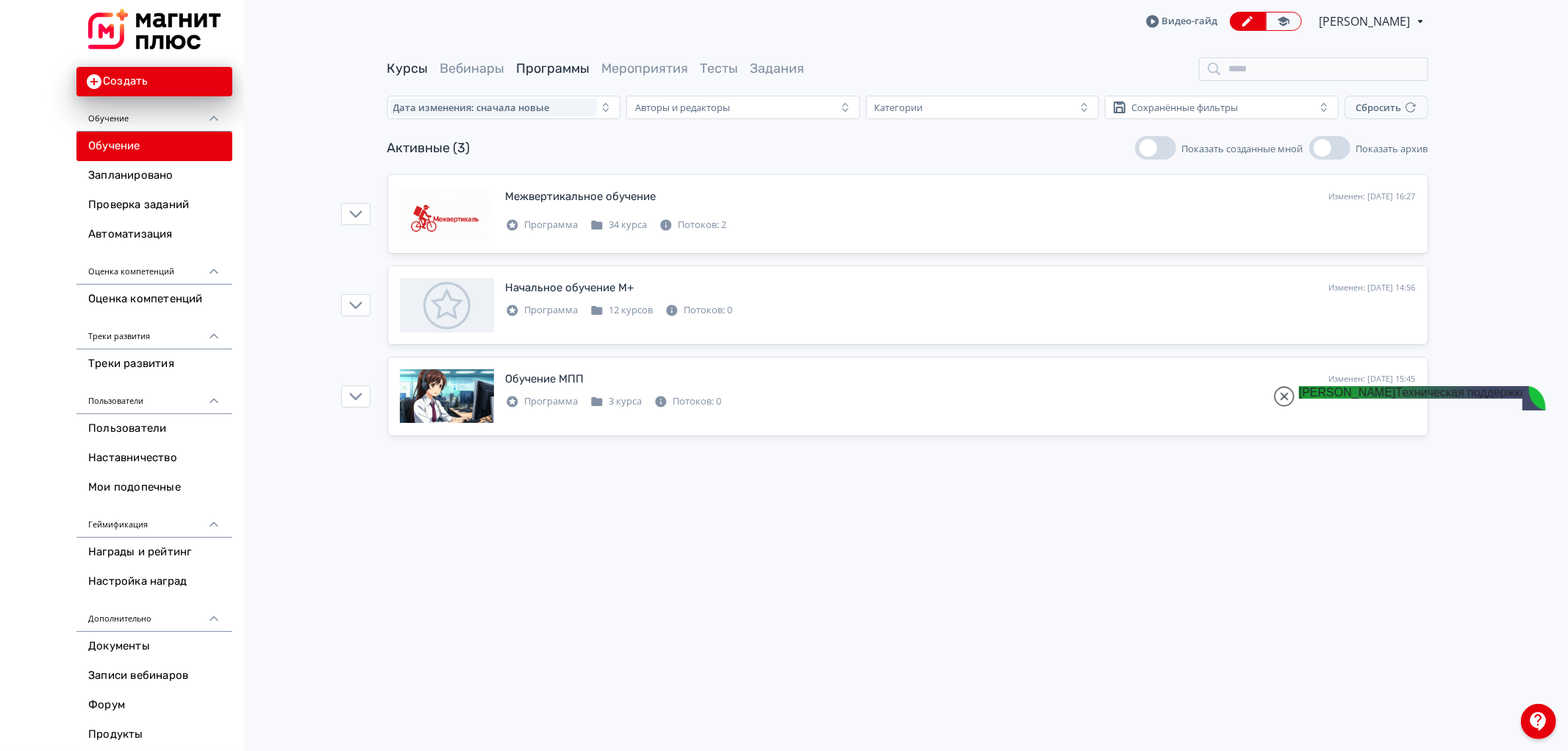
click at [400, 74] on link "Курсы" at bounding box center [408, 68] width 41 height 16
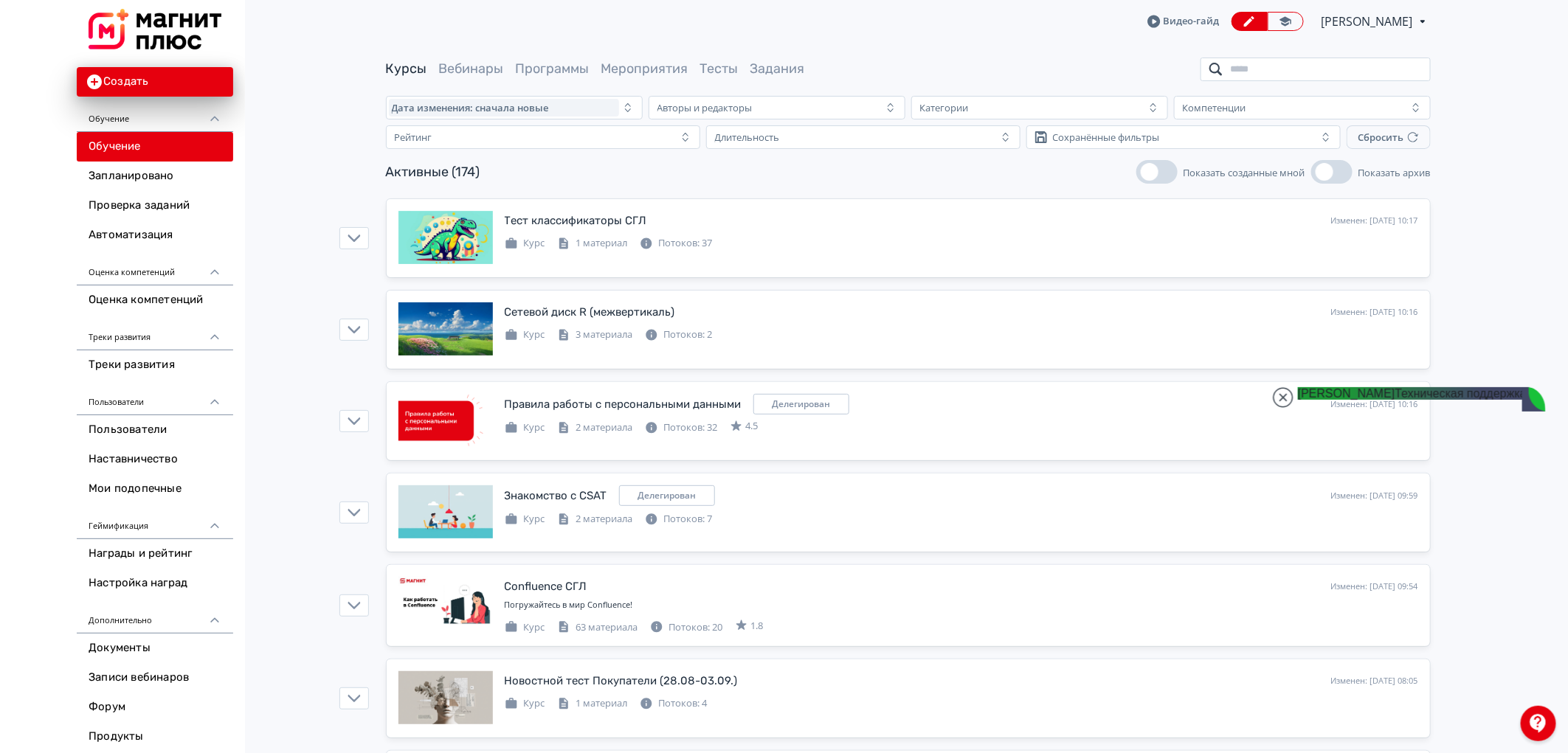
click at [1330, 74] on input "search" at bounding box center [1315, 69] width 230 height 23
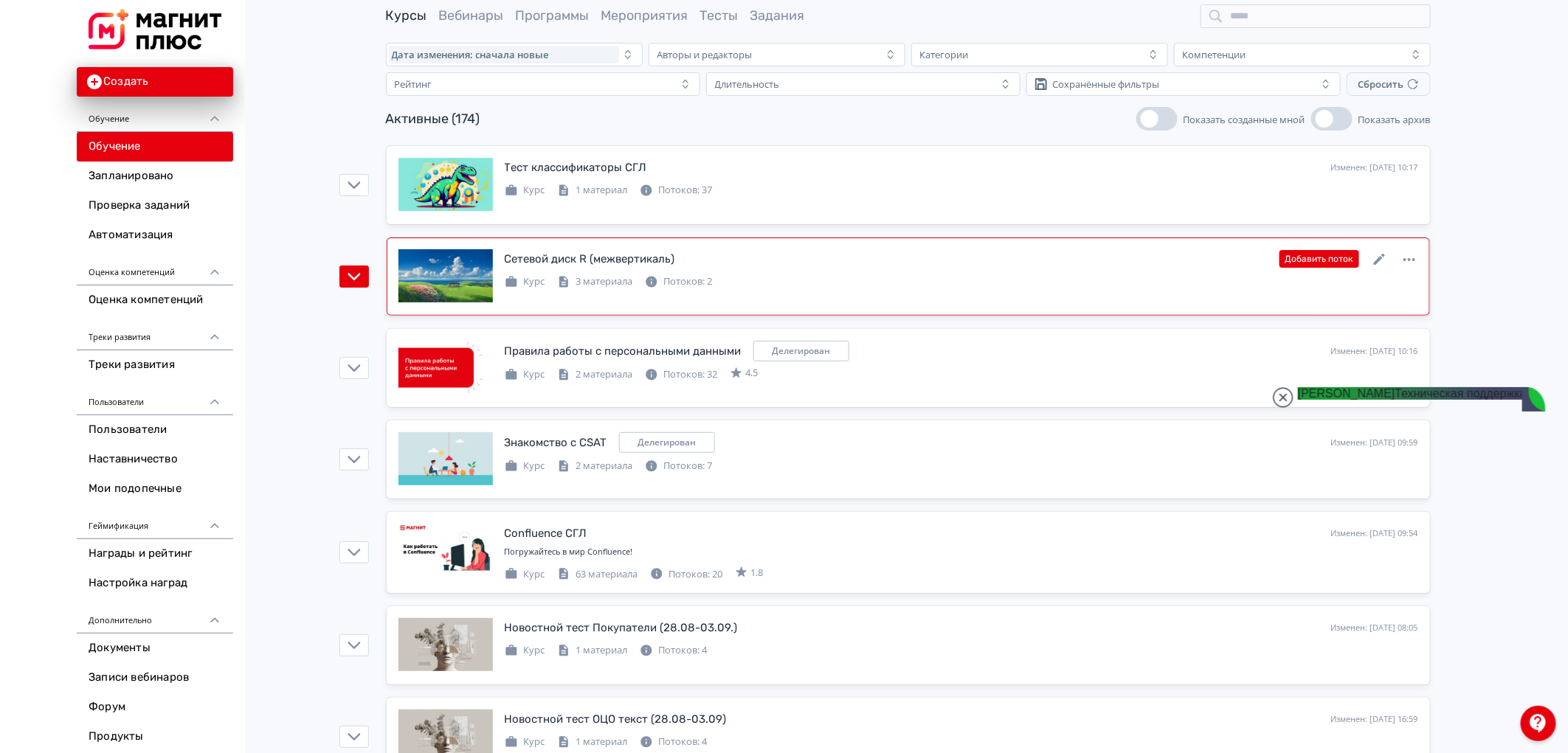
scroll to position [82, 0]
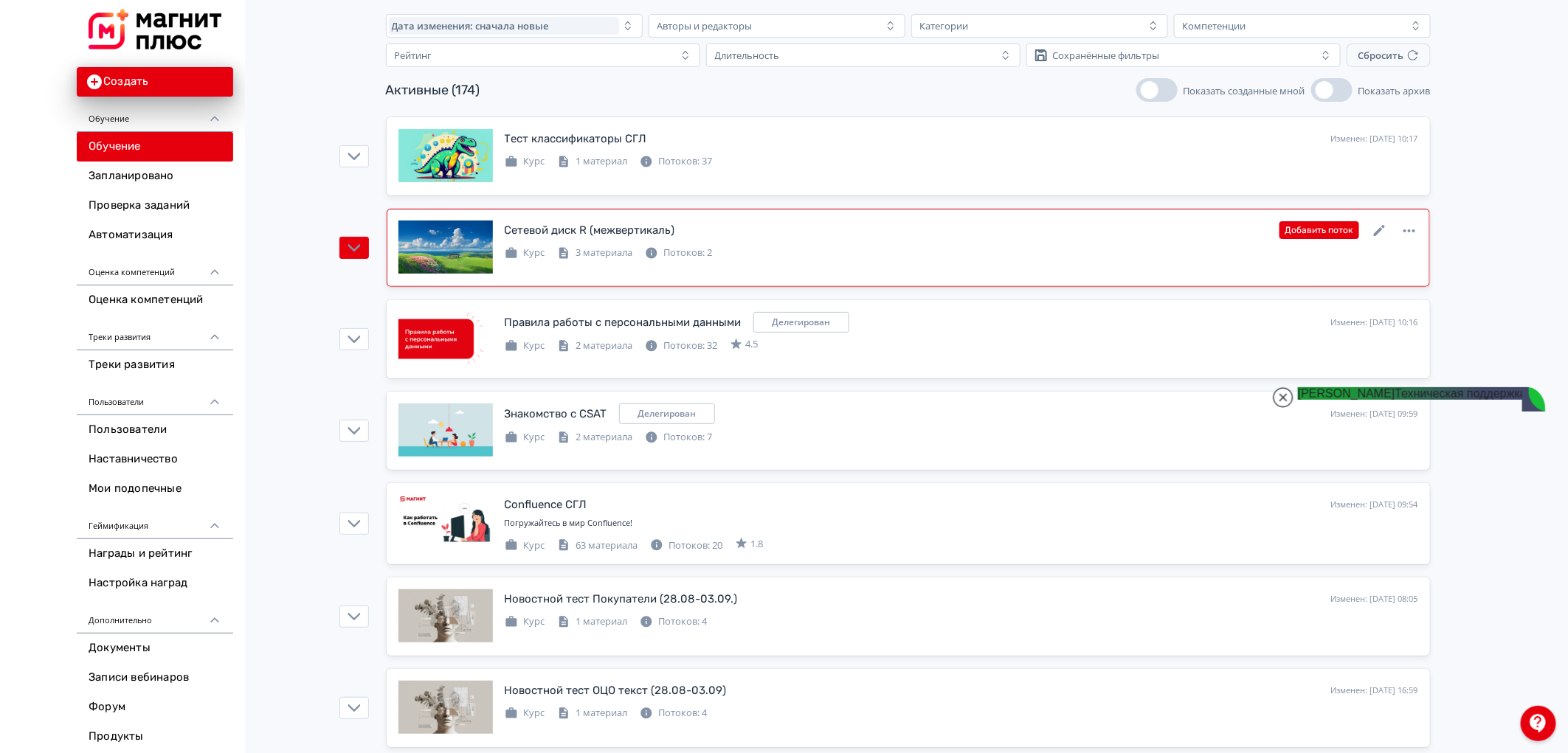
drag, startPoint x: 1284, startPoint y: 396, endPoint x: 1242, endPoint y: 480, distance: 93.9
click at [1284, 396] on jdiv at bounding box center [1283, 398] width 21 height 21
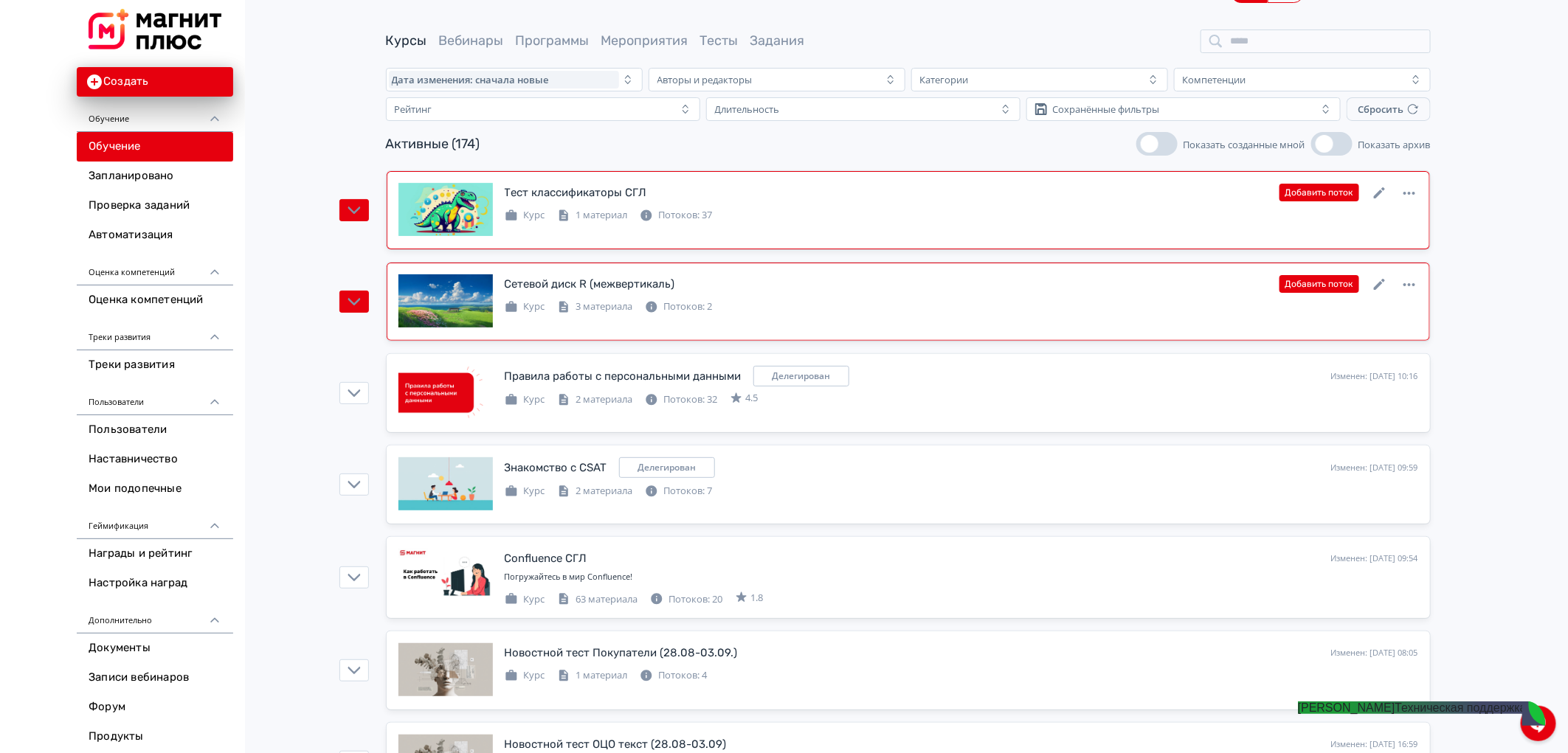
scroll to position [0, 0]
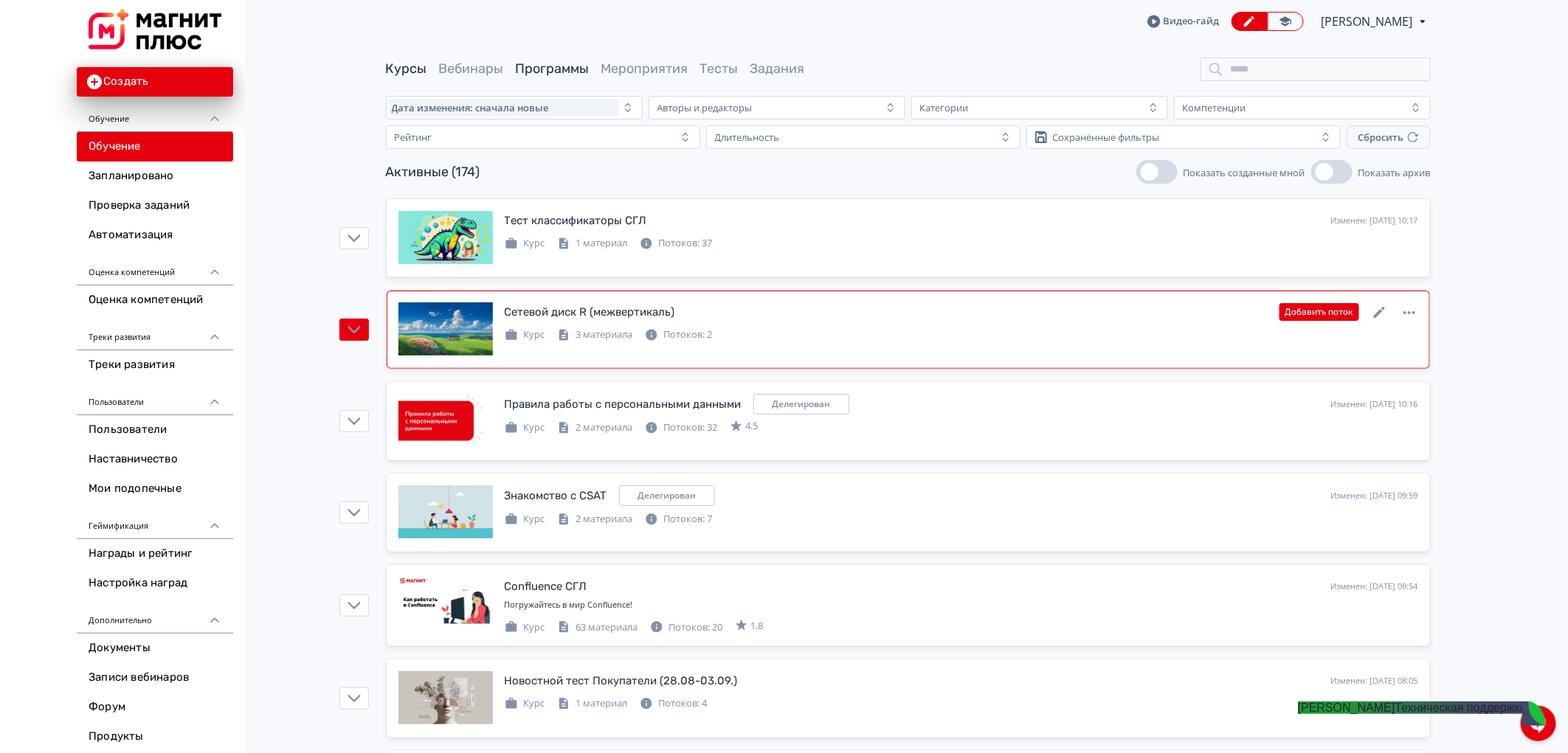
click at [563, 72] on link "Программы" at bounding box center [553, 68] width 74 height 16
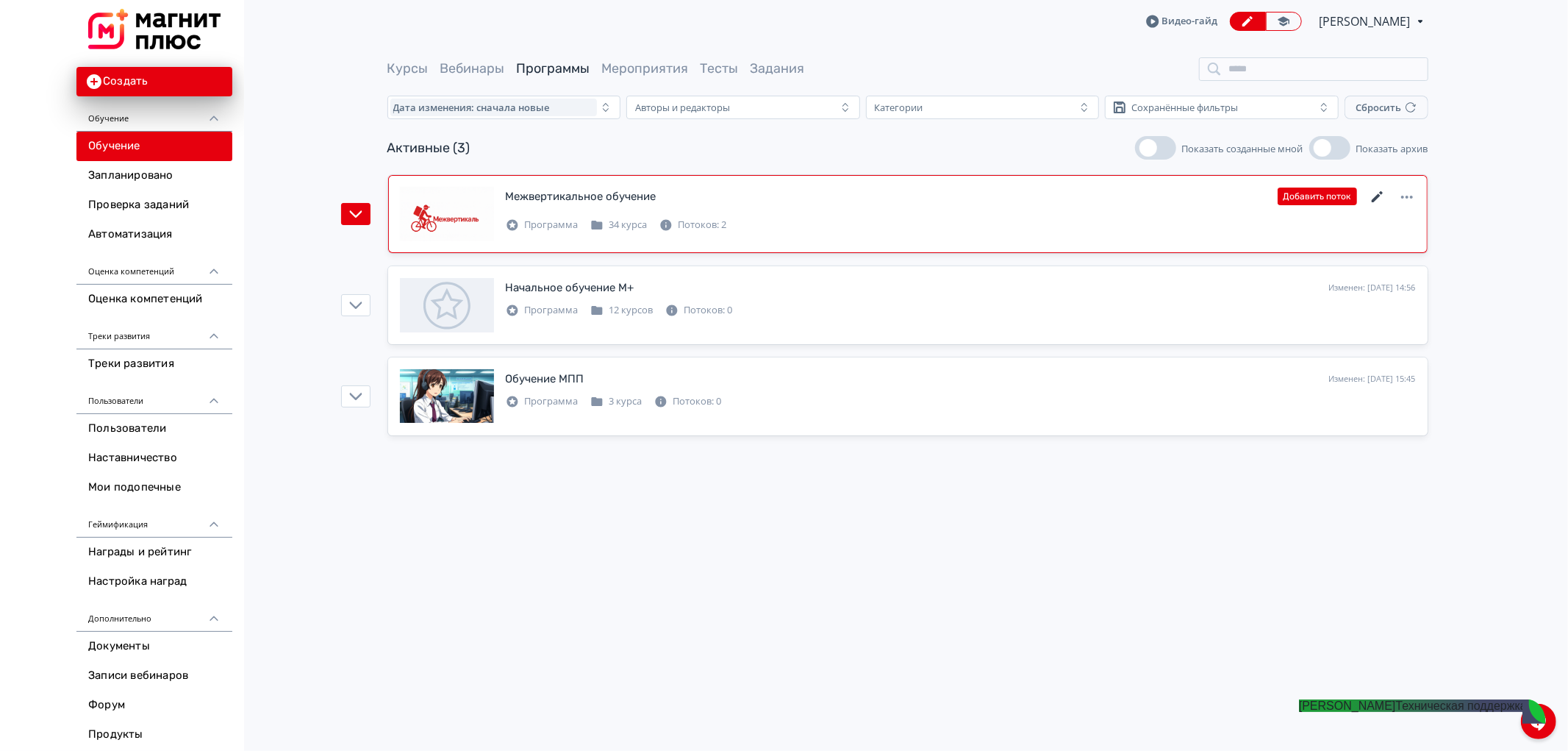
click at [1375, 199] on icon at bounding box center [1377, 197] width 11 height 11
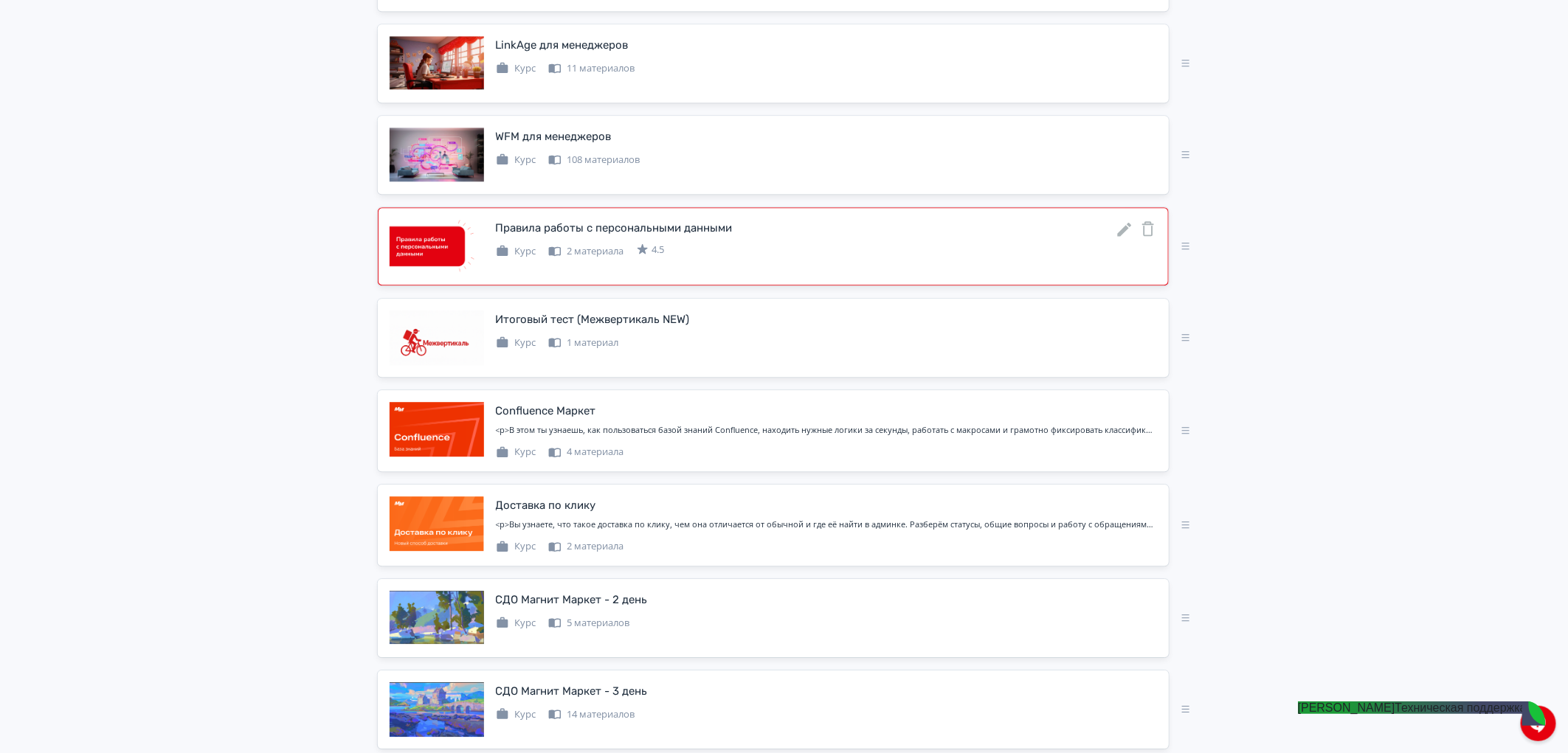
scroll to position [1739, 0]
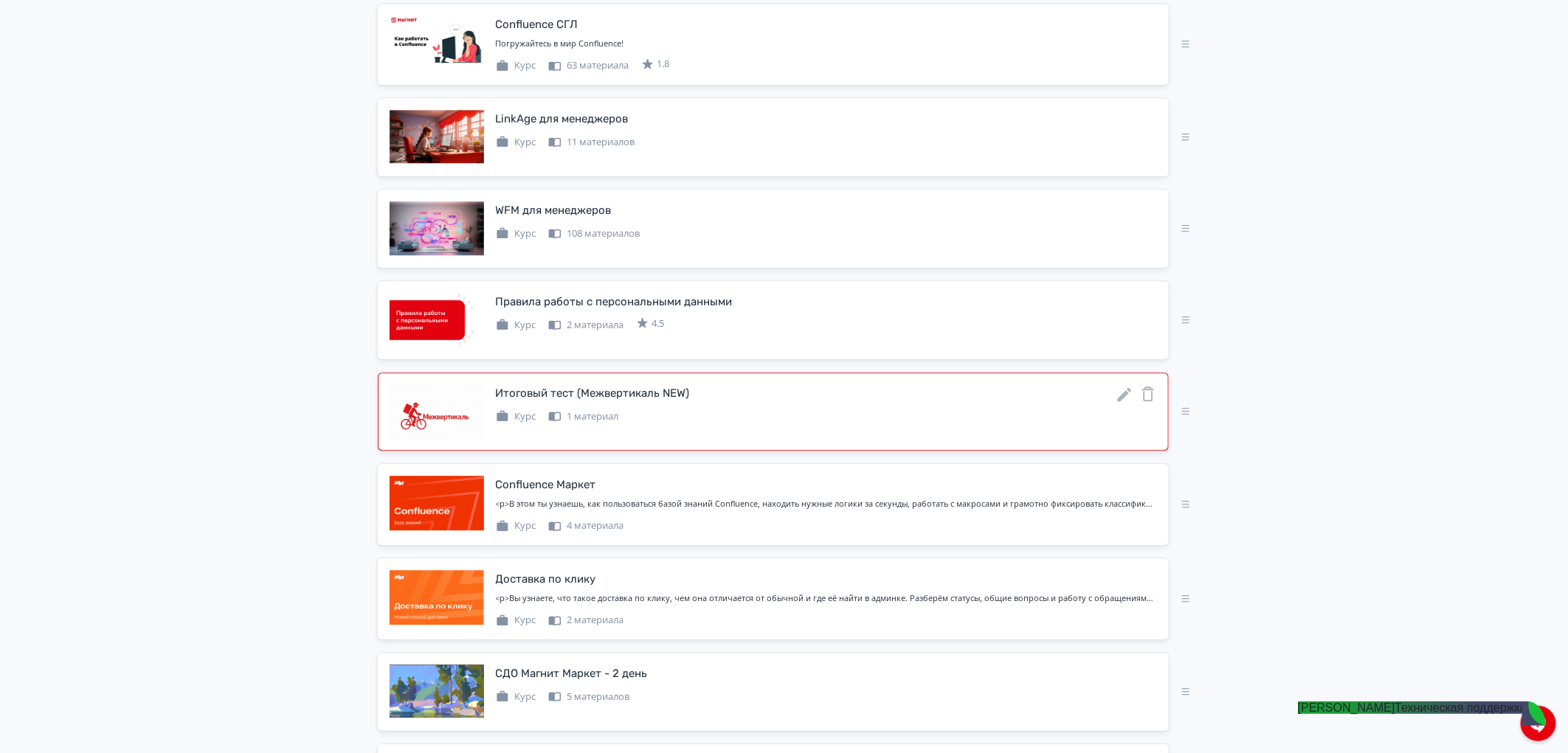
click at [1141, 398] on icon at bounding box center [1148, 394] width 18 height 18
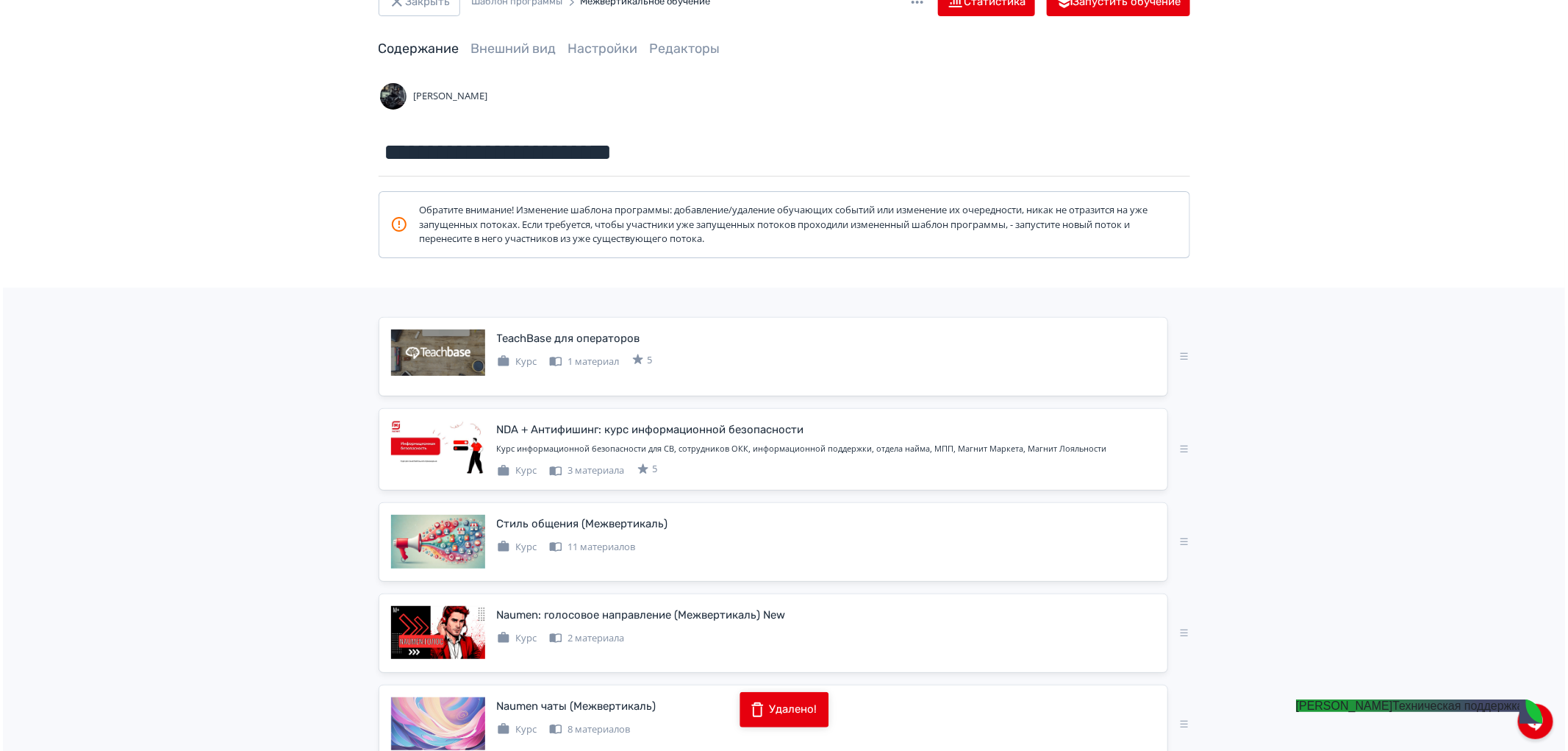
scroll to position [0, 0]
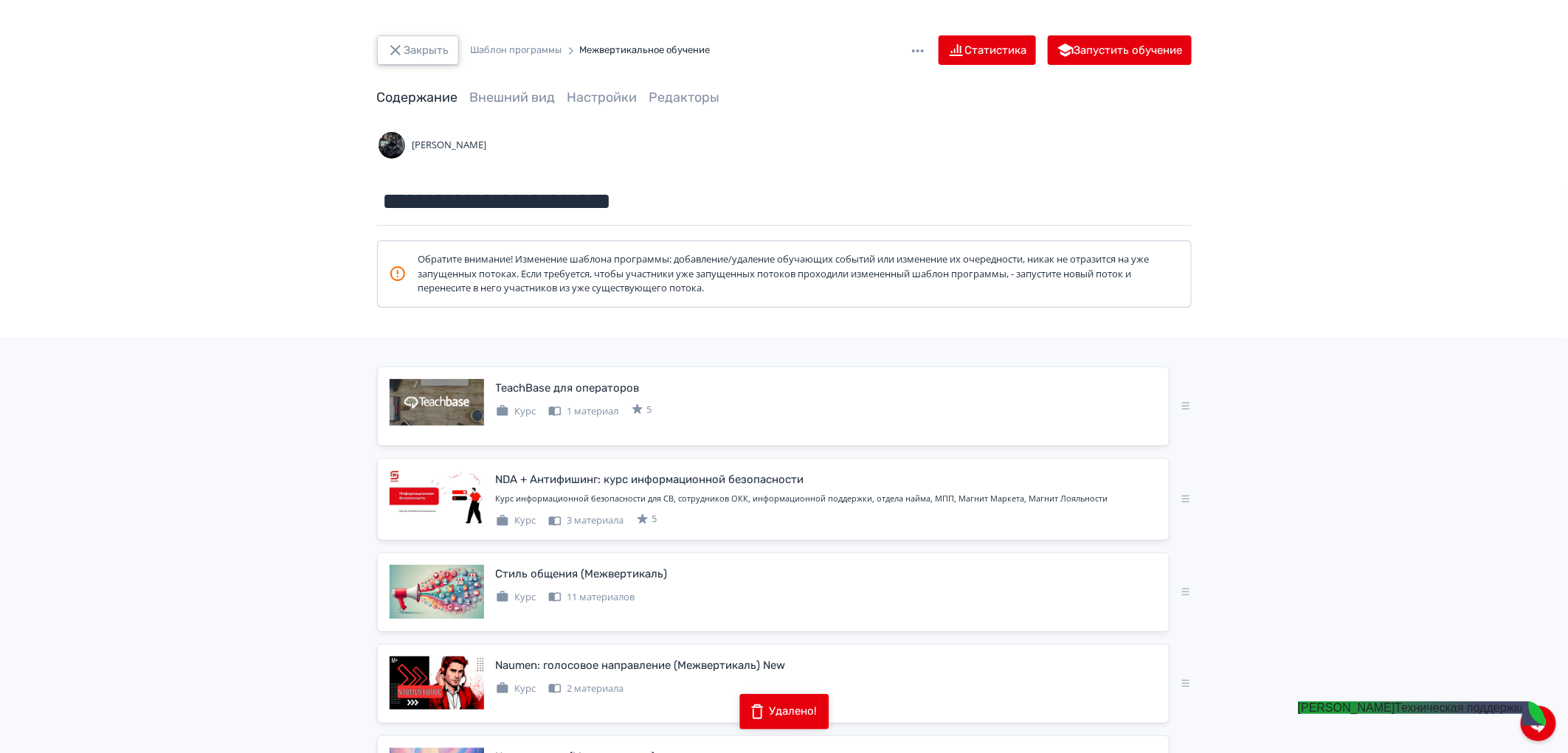
click at [403, 39] on button "Закрыть" at bounding box center [418, 50] width 82 height 29
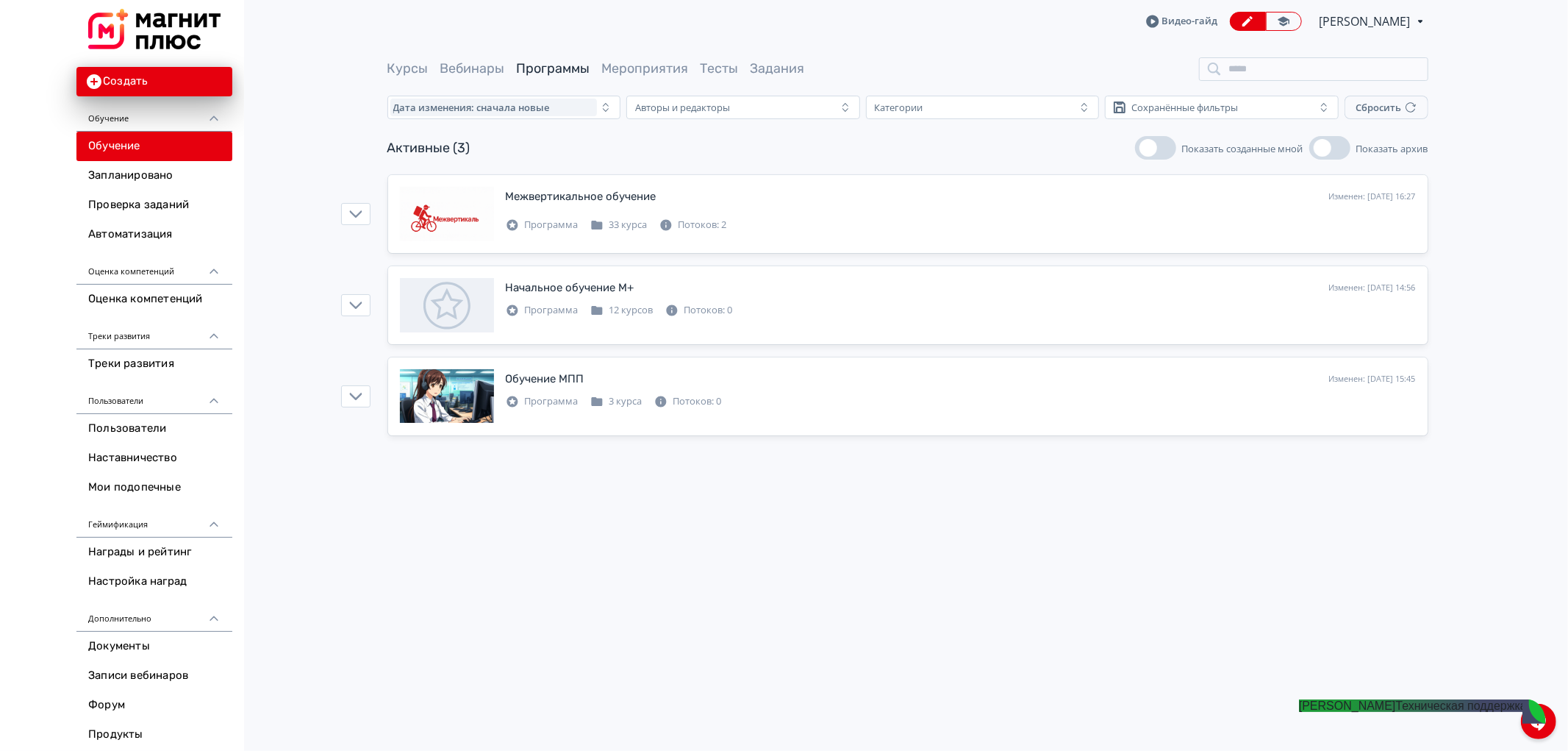
click at [408, 78] on div "Курсы Вебинары Программы Мероприятия Тесты Задания" at bounding box center [908, 69] width 1041 height 23
click at [396, 69] on link "Курсы" at bounding box center [408, 68] width 41 height 16
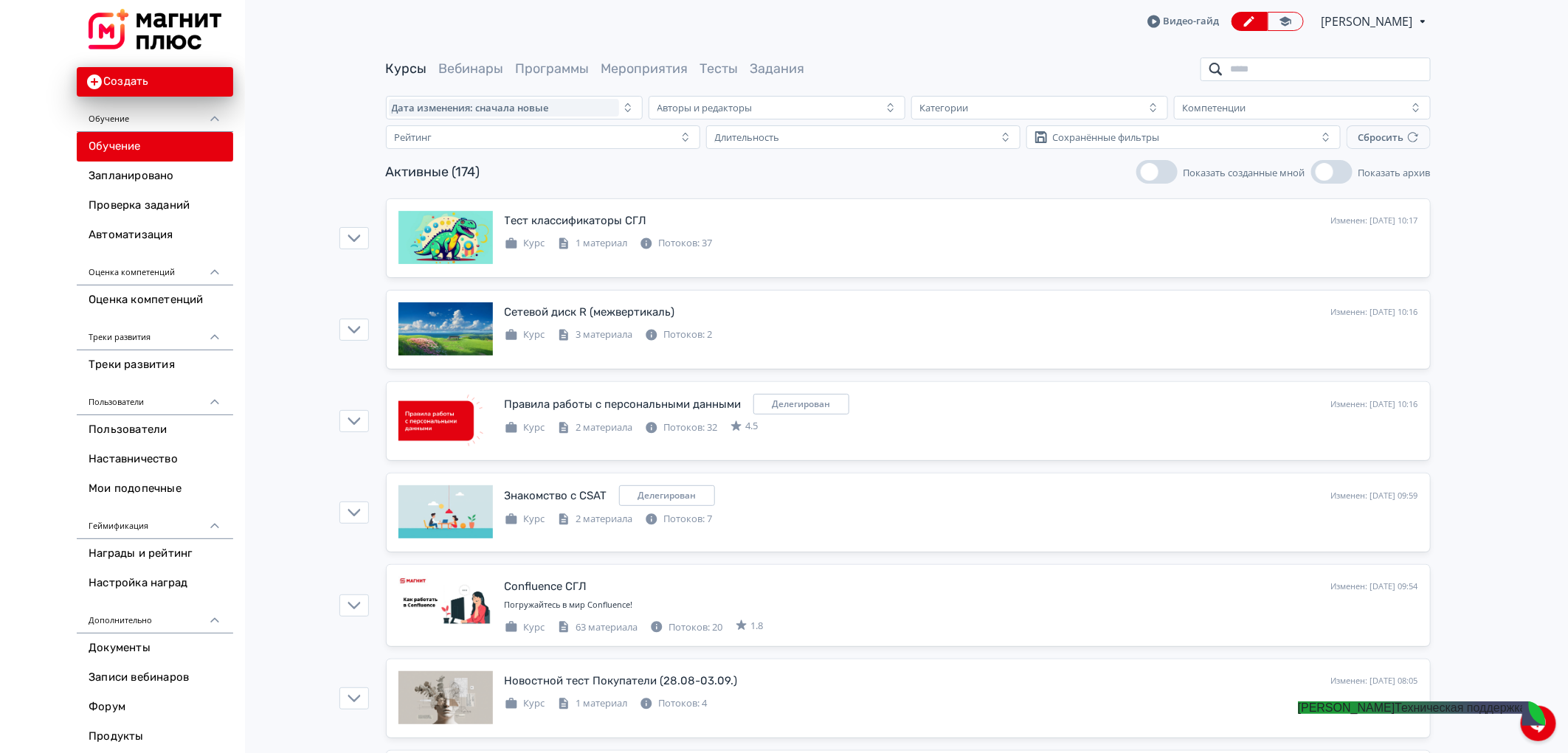
click at [1281, 60] on input "search" at bounding box center [1315, 69] width 230 height 23
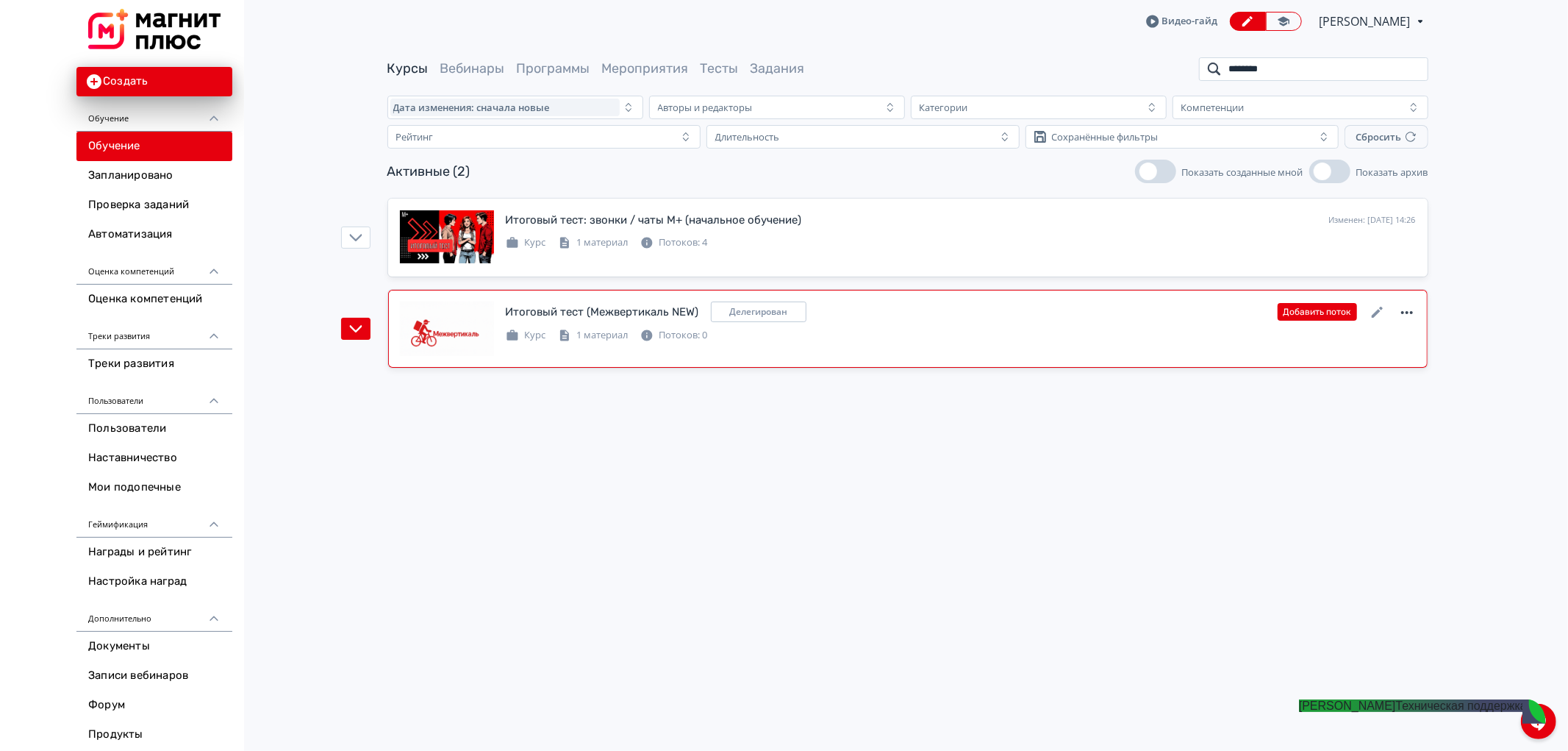
type input "********"
click at [1413, 307] on icon at bounding box center [1407, 313] width 18 height 18
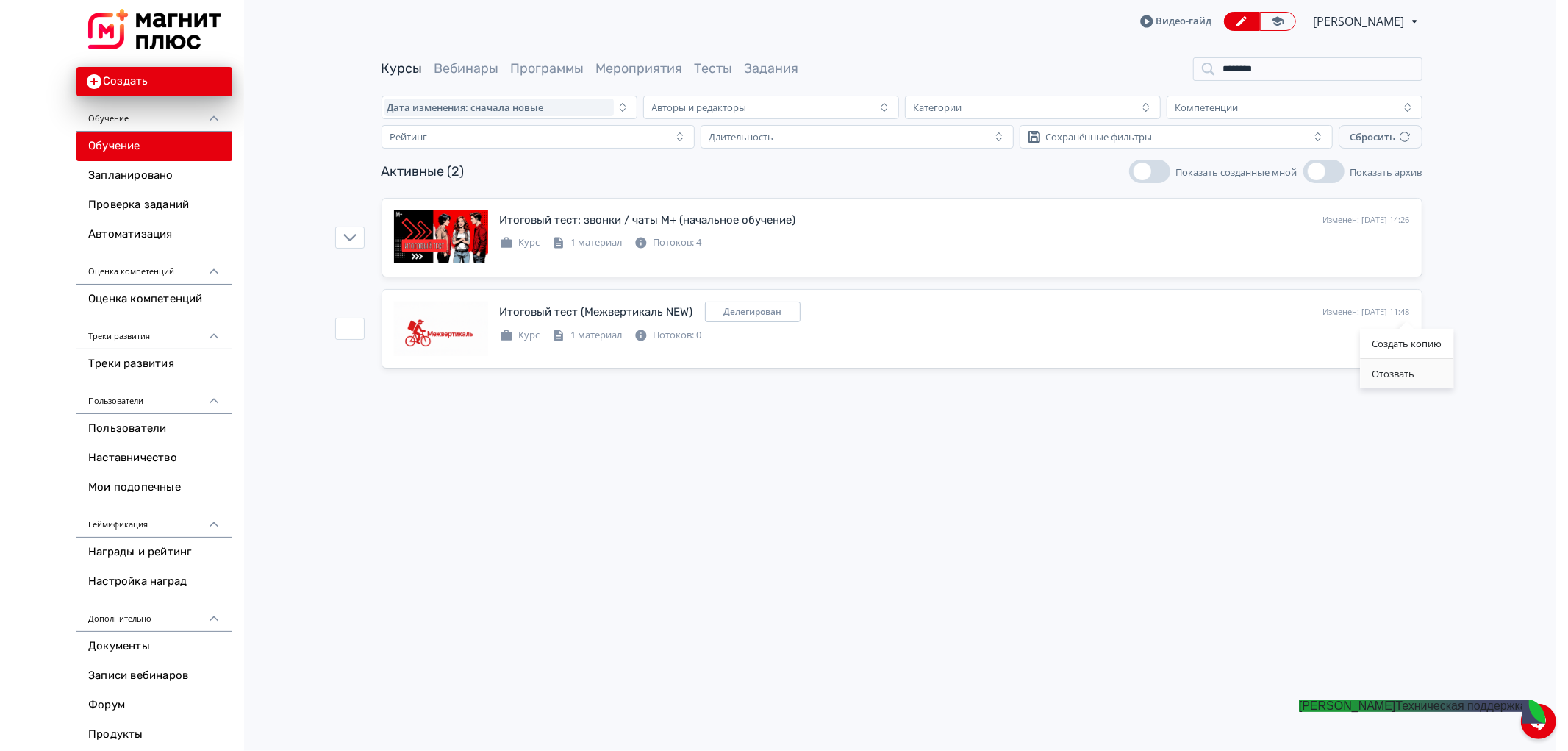
click at [1386, 376] on div "Отозвать" at bounding box center [1407, 374] width 94 height 29
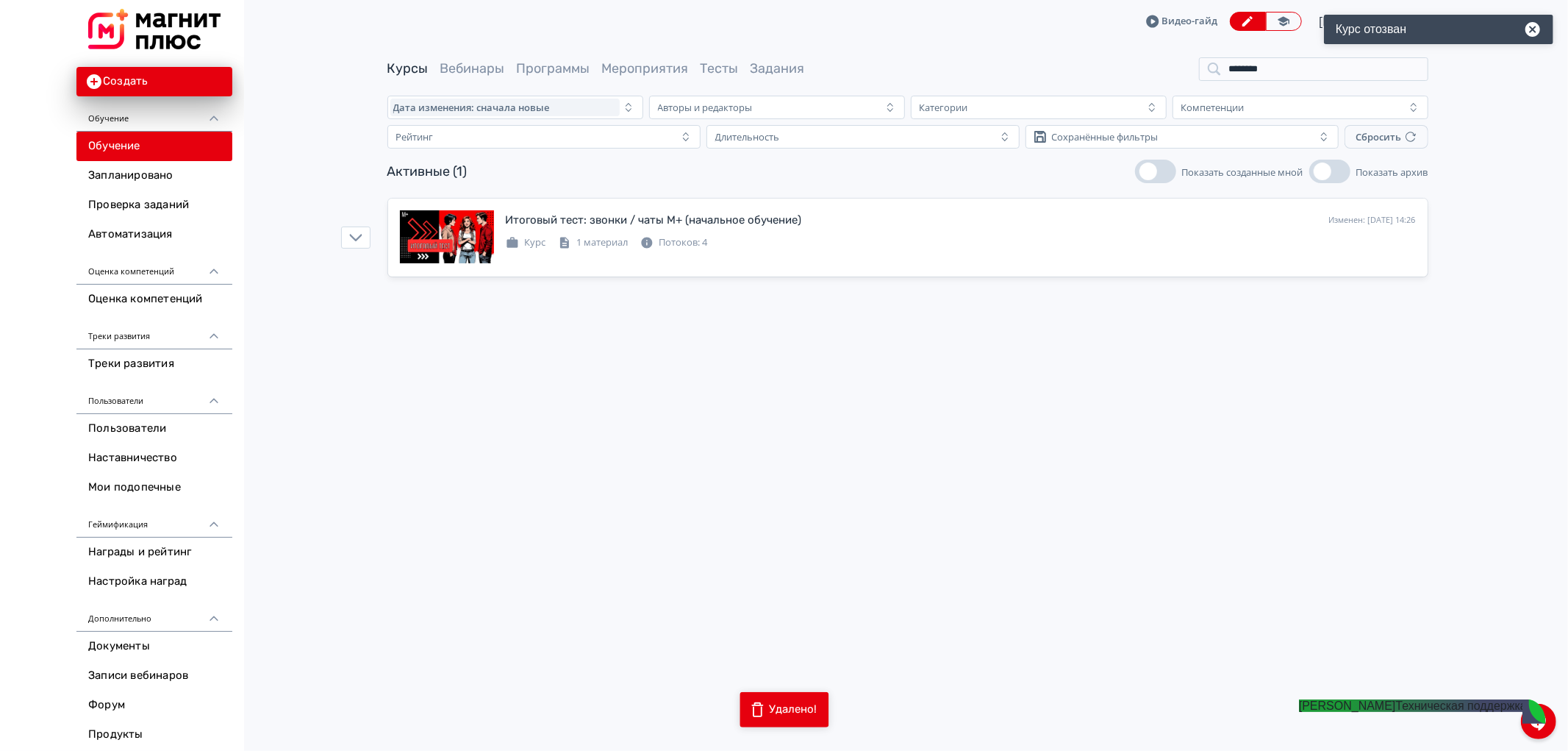
click at [1507, 710] on jdiv "[PERSON_NAME] поддержка" at bounding box center [1413, 705] width 228 height 13
click at [1540, 731] on div at bounding box center [1539, 721] width 35 height 35
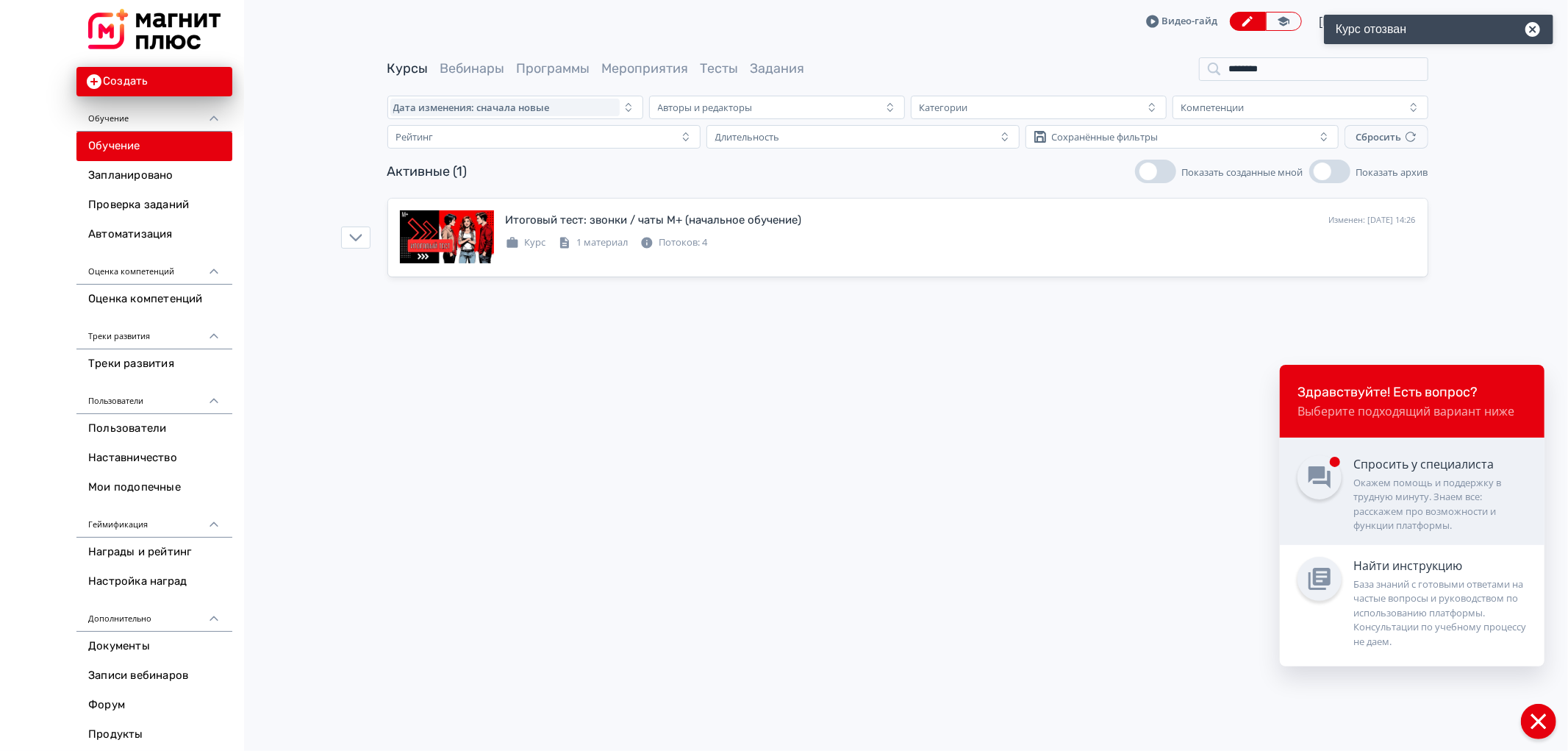
click at [1423, 510] on div "Окажем помощь и поддержку в трудную минуту. Знаем все: расскажем про возможност…" at bounding box center [1440, 504] width 173 height 58
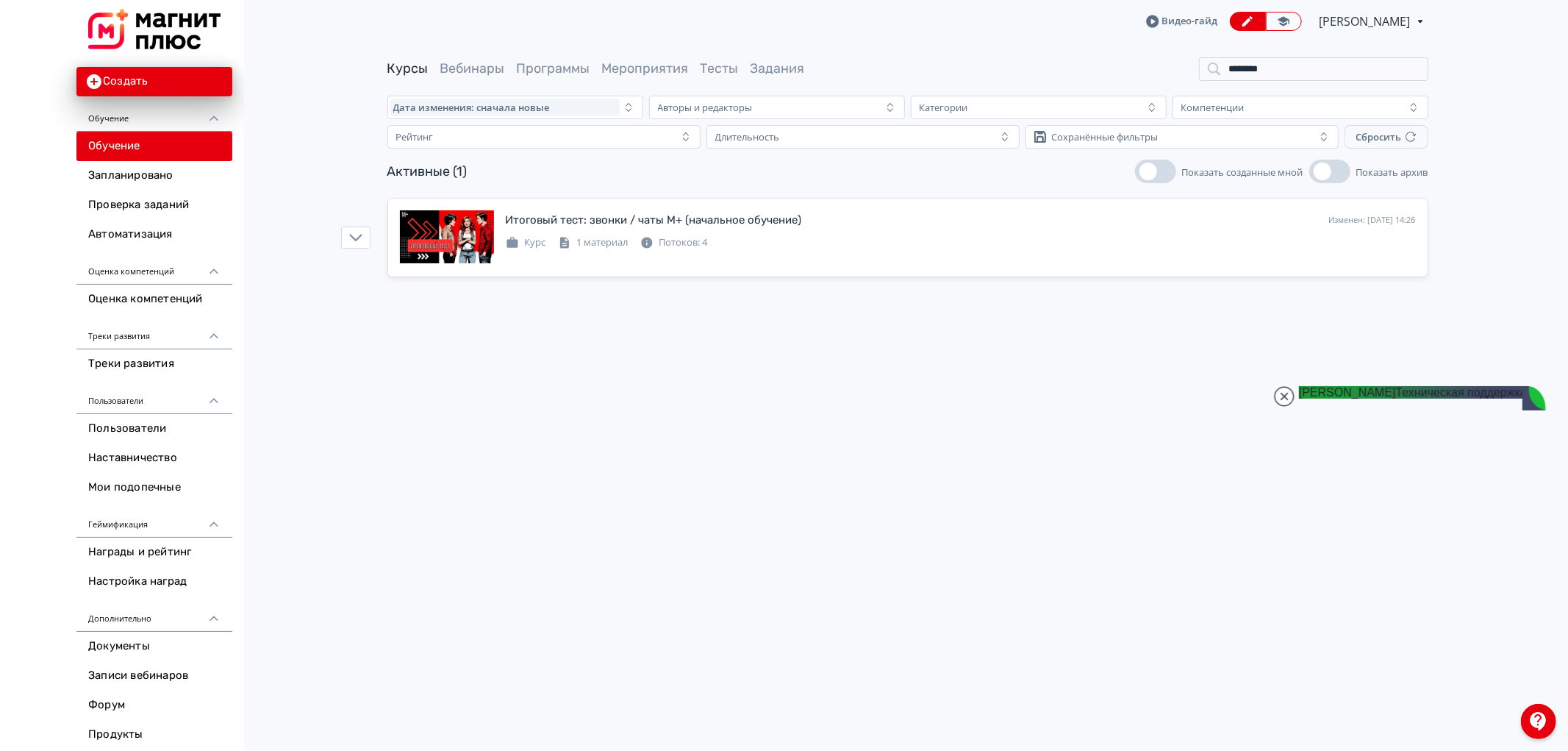
click at [1354, 33] on div "Видео-[PERSON_NAME] PRO Повысьте эффективность платформы при помощи дополнитель…" at bounding box center [908, 21] width 1041 height 43
click at [1354, 16] on span "[PERSON_NAME]" at bounding box center [1366, 21] width 94 height 18
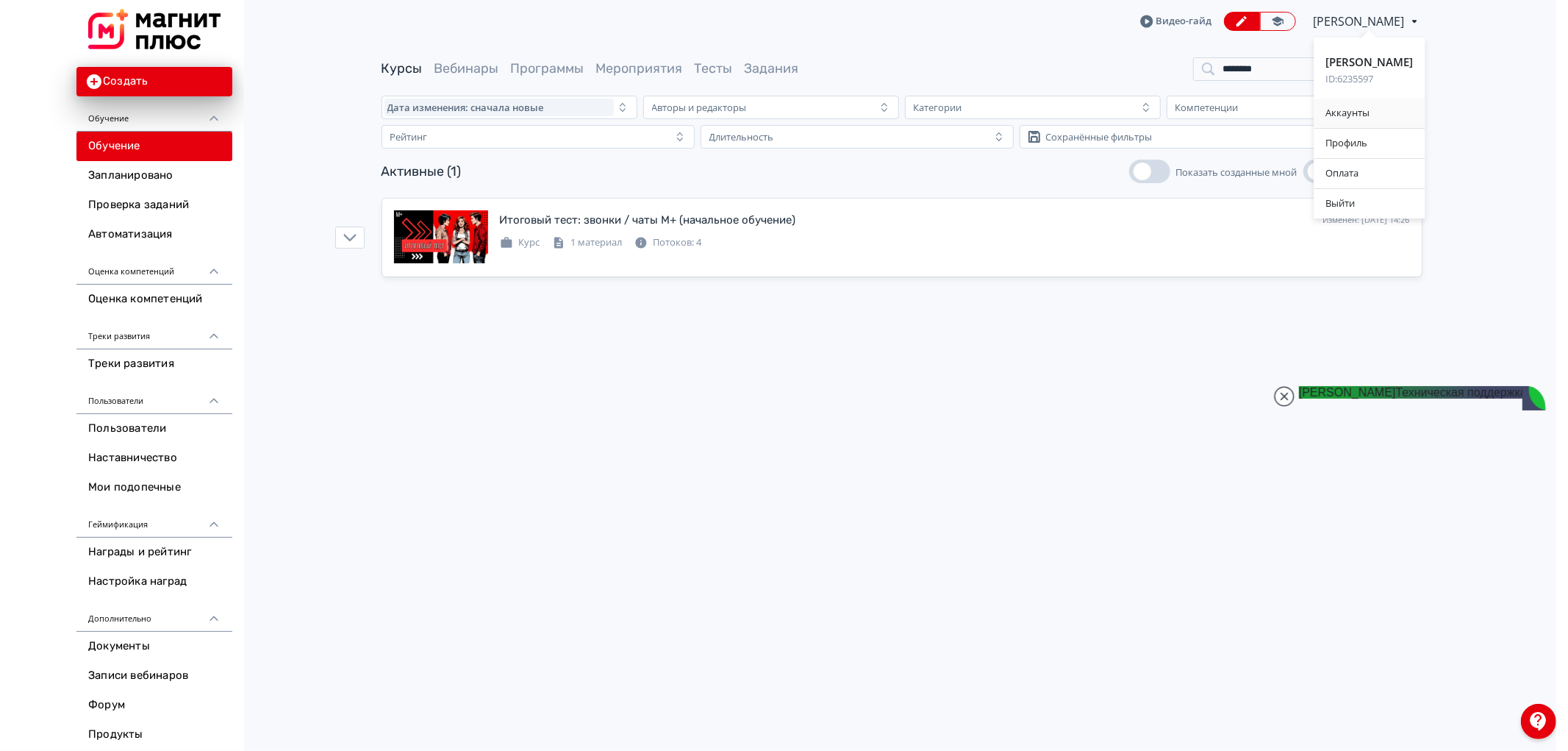
click at [1346, 110] on div "Аккаунты" at bounding box center [1369, 113] width 111 height 29
